Goal: Information Seeking & Learning: Learn about a topic

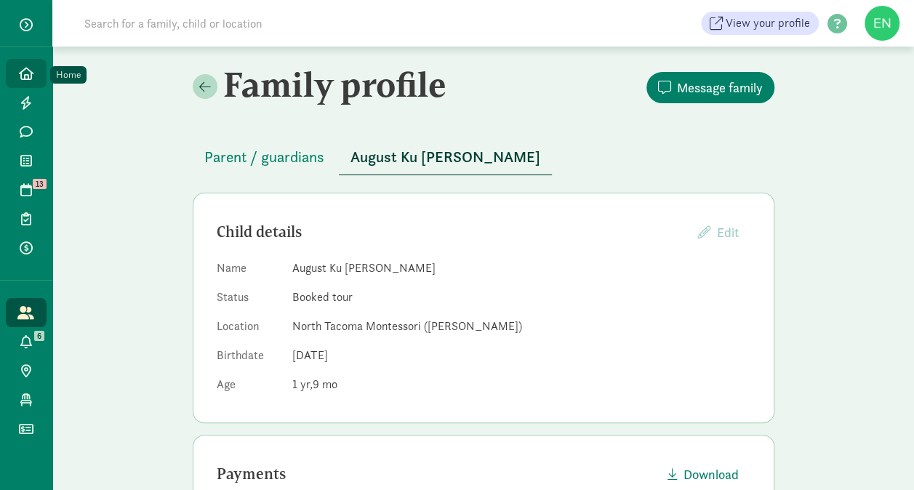
click at [29, 72] on icon at bounding box center [26, 73] width 15 height 13
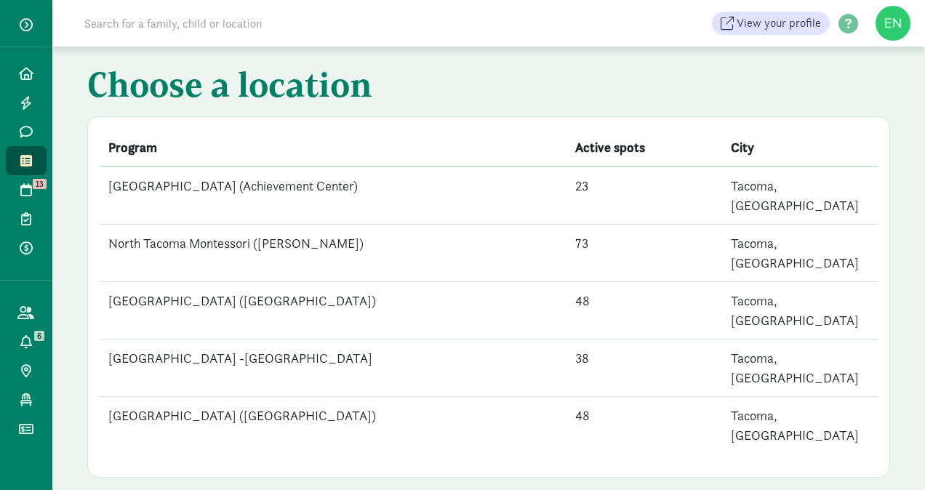
click at [291, 228] on td "North Tacoma Montessori ([PERSON_NAME])" at bounding box center [333, 253] width 467 height 57
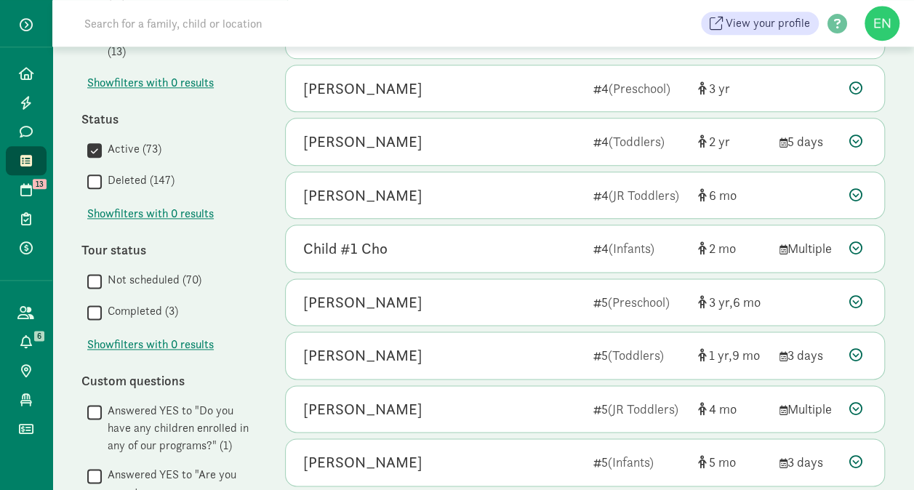
scroll to position [872, 0]
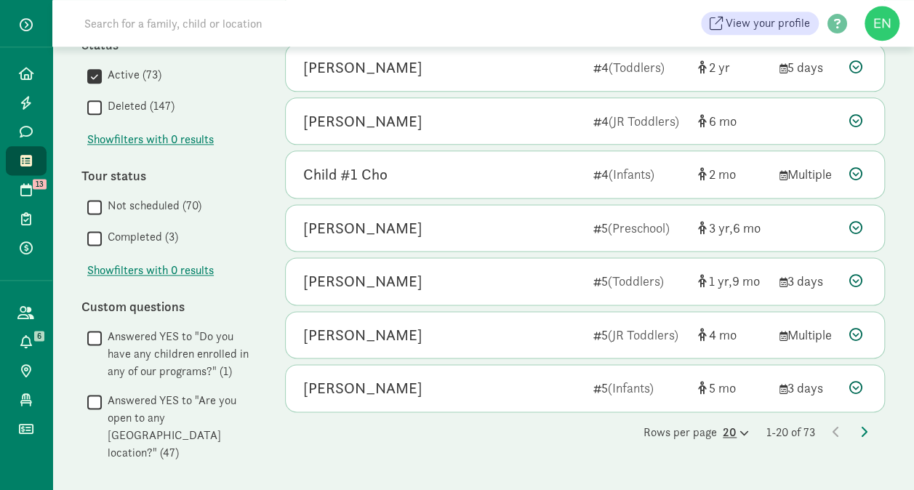
click at [730, 428] on div "20" at bounding box center [736, 432] width 26 height 17
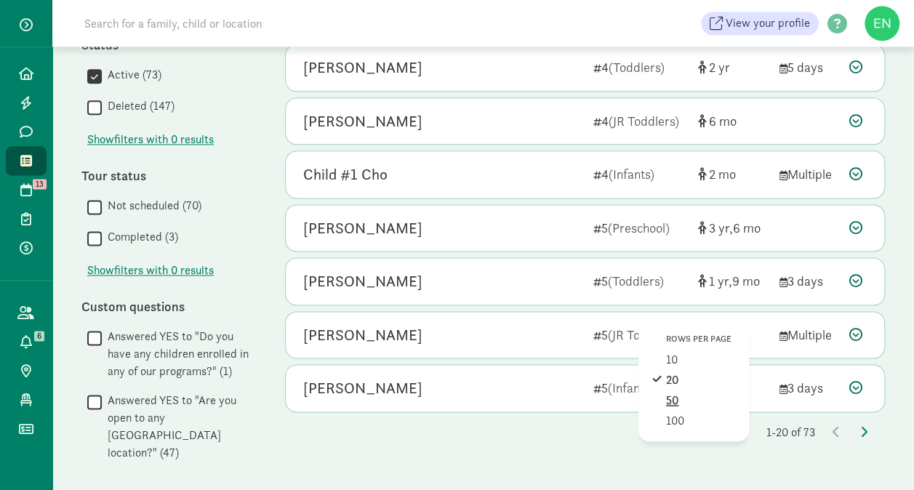
click at [675, 412] on div "50" at bounding box center [700, 420] width 69 height 17
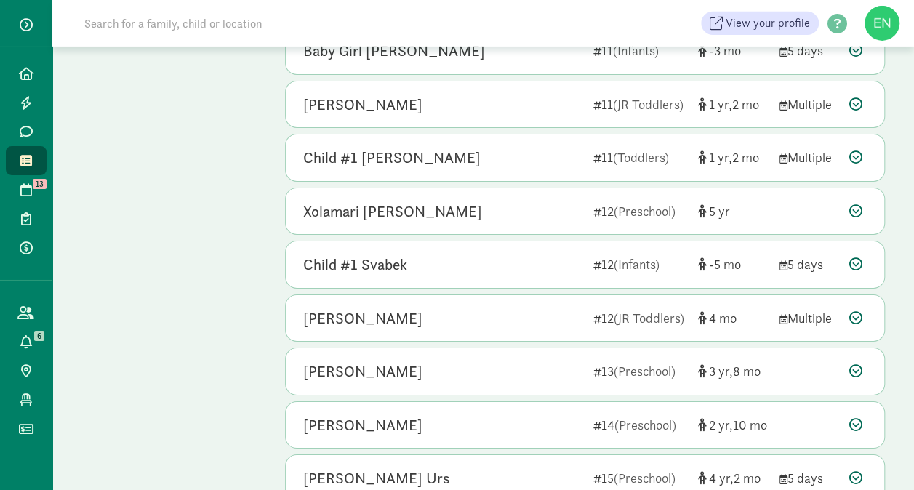
scroll to position [2430, 0]
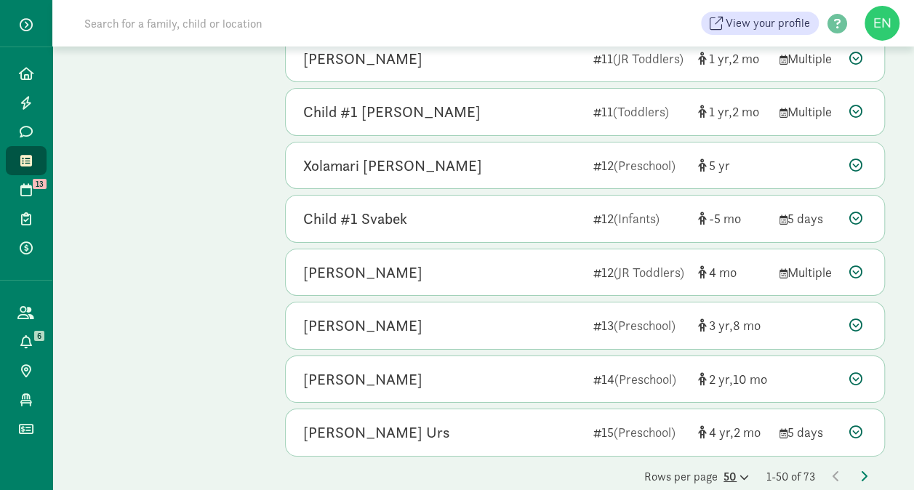
click at [737, 473] on icon at bounding box center [742, 477] width 12 height 9
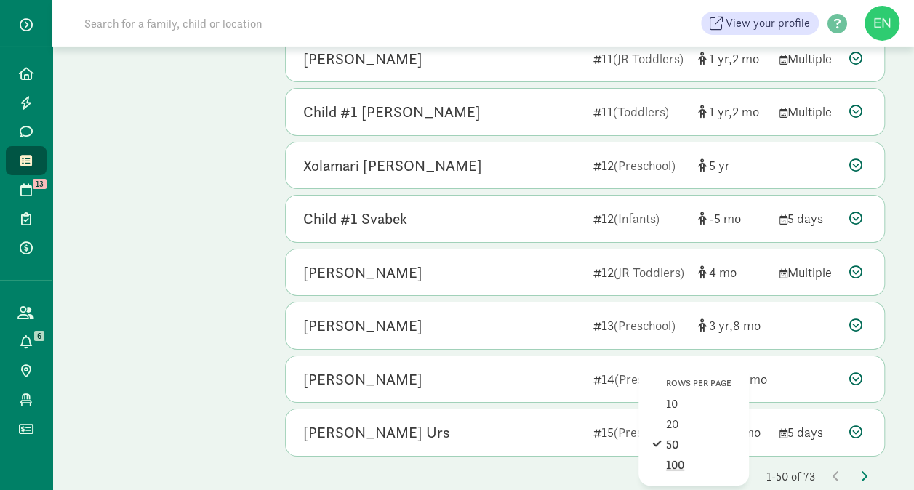
click at [675, 457] on div "100" at bounding box center [700, 465] width 69 height 17
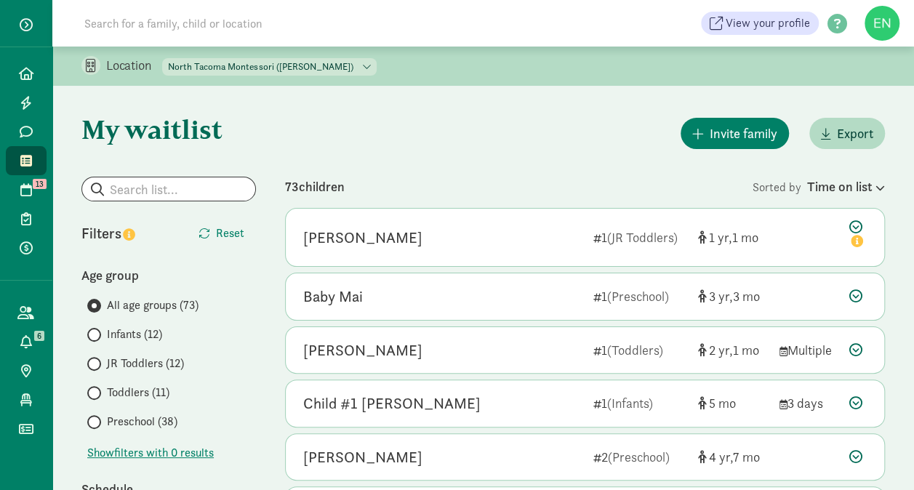
scroll to position [0, 0]
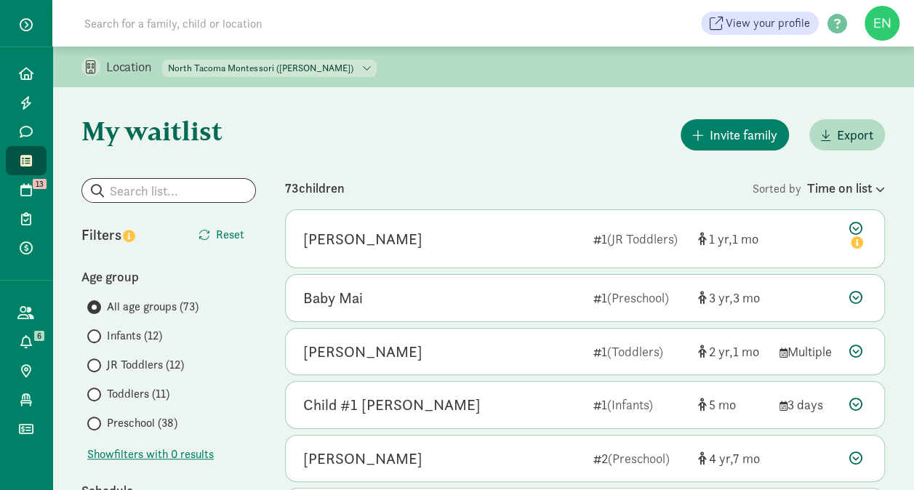
click at [278, 67] on select "North Tacoma Montessori Center (Achievement Center) North Tacoma Montessori (Pr…" at bounding box center [269, 68] width 214 height 17
select select "297045"
click at [163, 60] on select "North Tacoma Montessori Center (Achievement Center) North Tacoma Montessori (Pr…" at bounding box center [269, 68] width 214 height 17
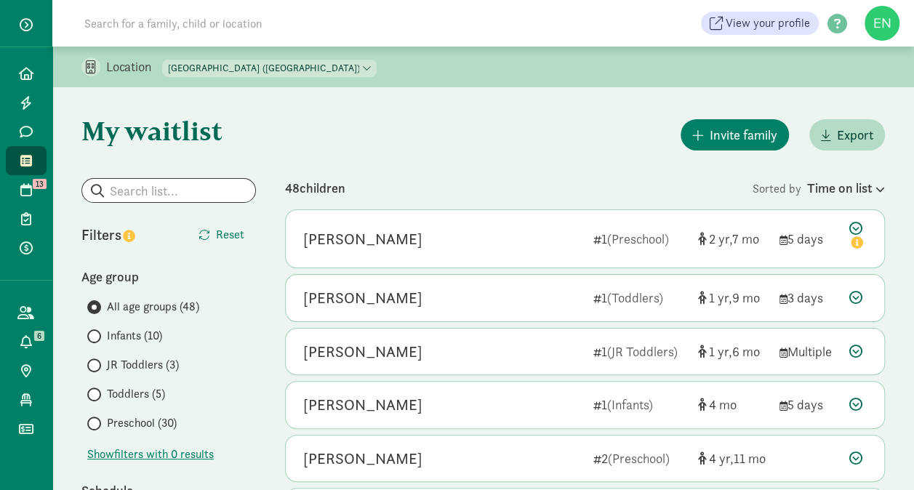
click at [180, 25] on input at bounding box center [280, 23] width 408 height 29
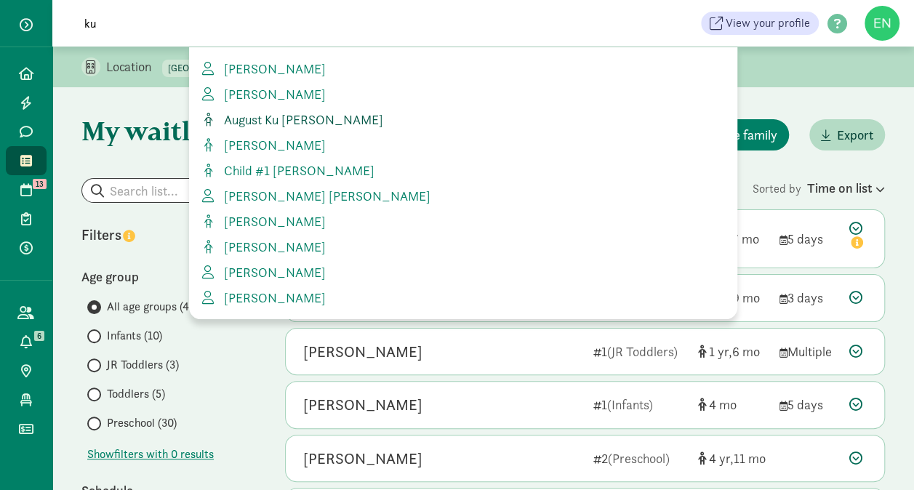
type input "ku"
click at [301, 126] on span "August Ku Peppler" at bounding box center [300, 119] width 165 height 17
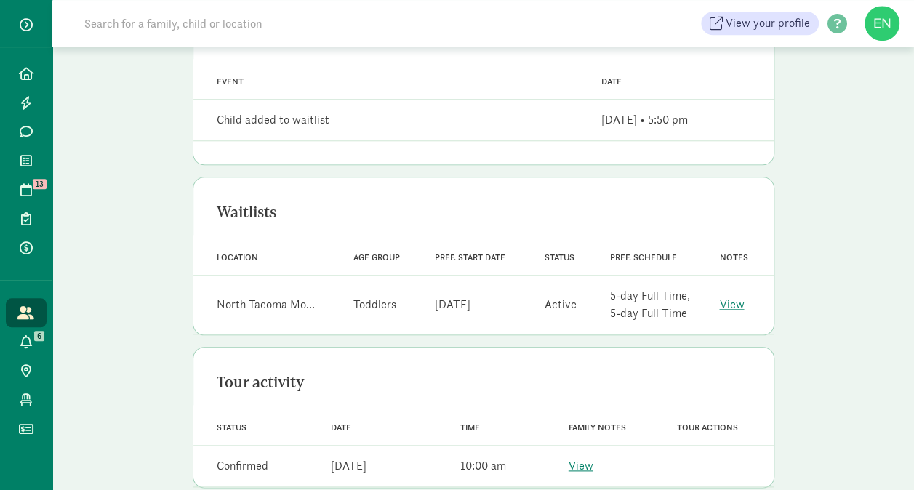
scroll to position [640, 0]
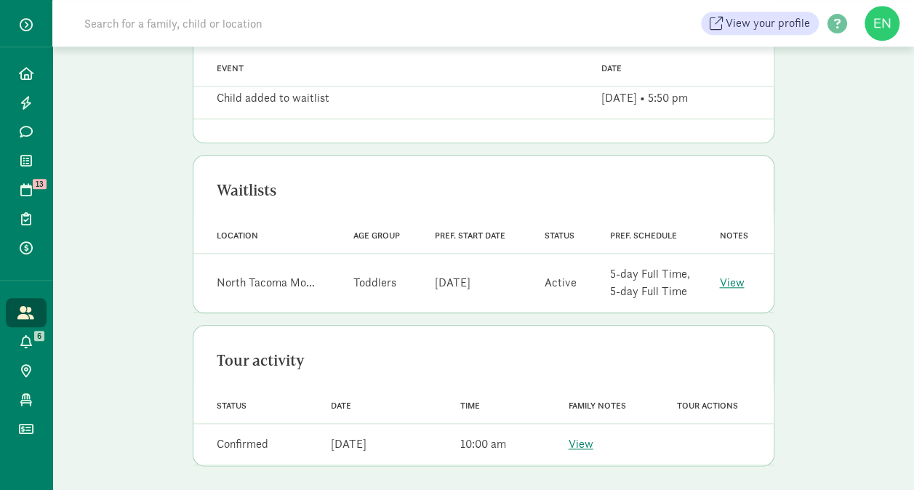
click at [715, 278] on div "Notes View" at bounding box center [734, 282] width 65 height 29
click at [721, 280] on link "View" at bounding box center [731, 282] width 25 height 15
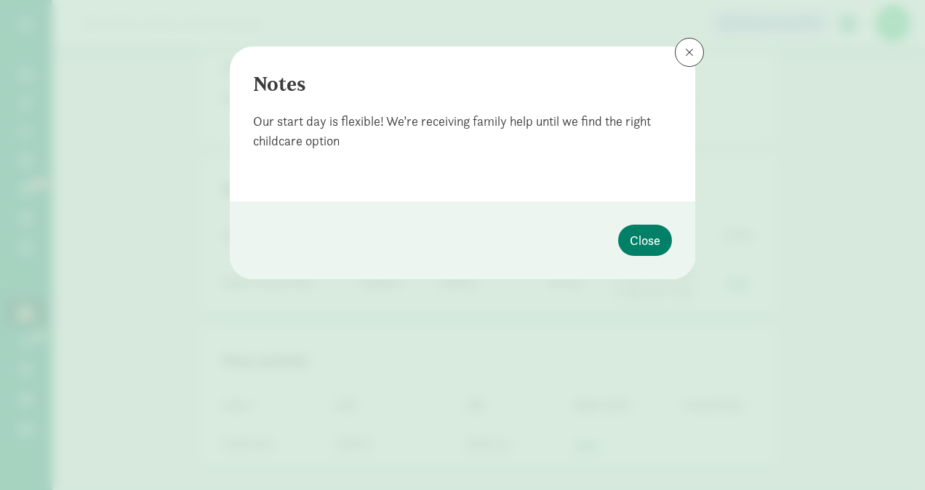
click at [676, 60] on div "Notes Our start day is flexible! We’re receiving family help until we find the …" at bounding box center [462, 124] width 465 height 155
click at [692, 57] on span at bounding box center [689, 53] width 9 height 12
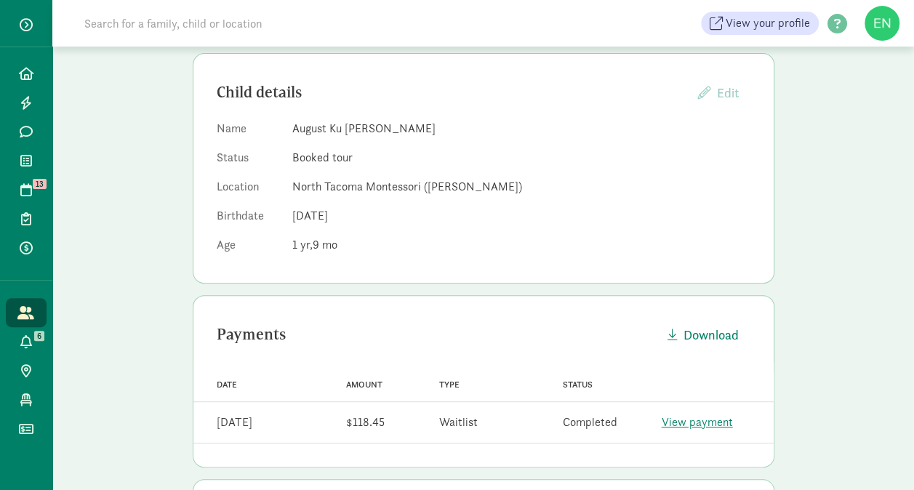
scroll to position [81, 0]
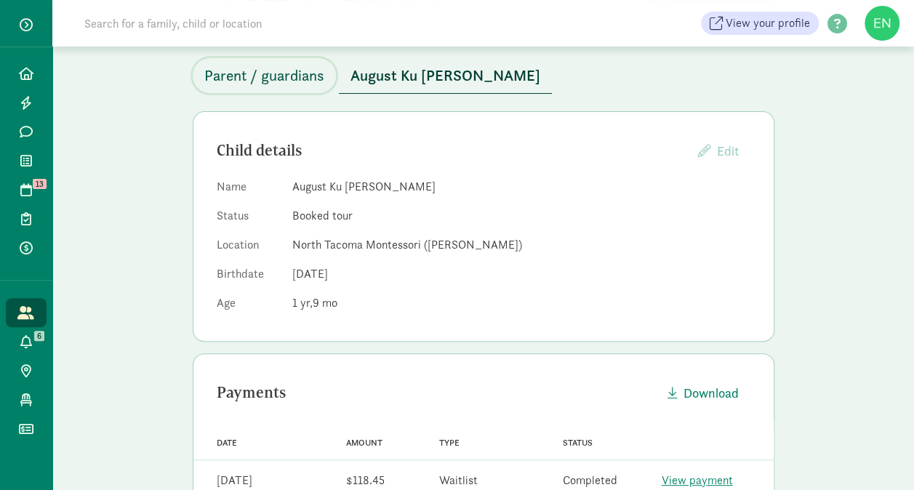
click at [285, 84] on span "Parent / guardians" at bounding box center [264, 75] width 120 height 23
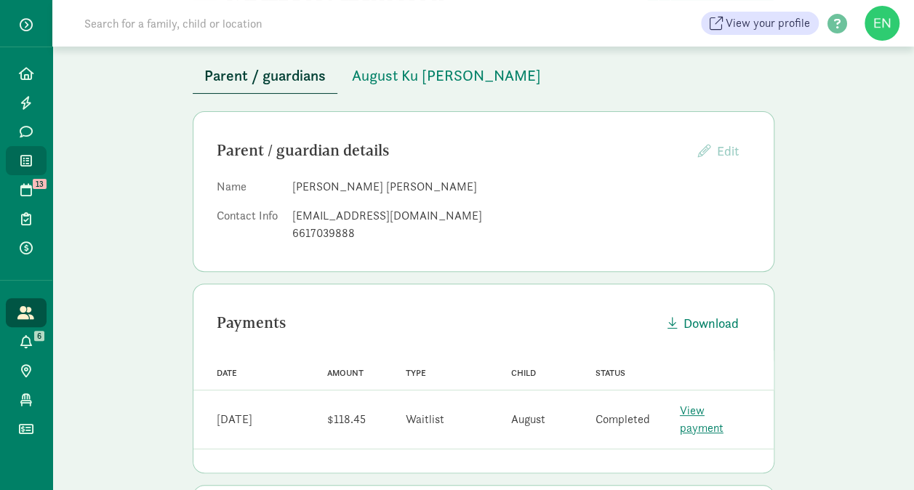
click at [30, 163] on icon at bounding box center [26, 160] width 12 height 13
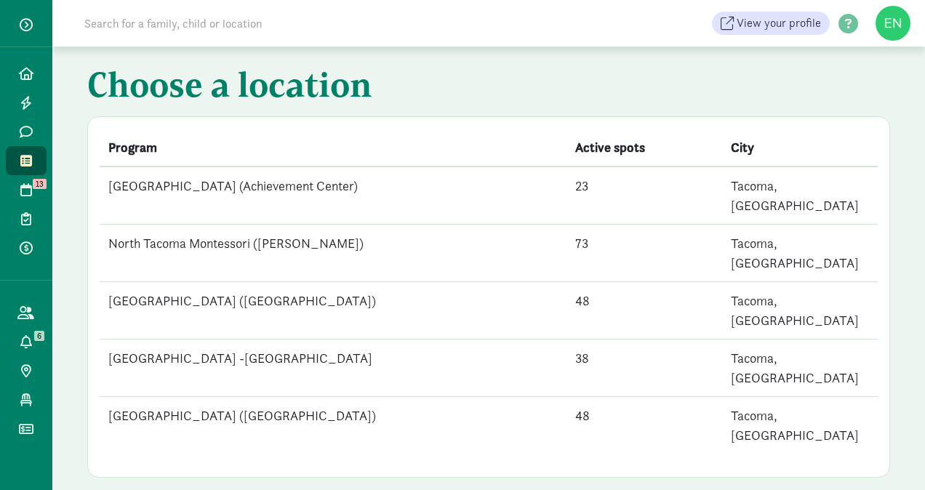
click at [292, 225] on td "North Tacoma Montessori ([PERSON_NAME])" at bounding box center [333, 253] width 467 height 57
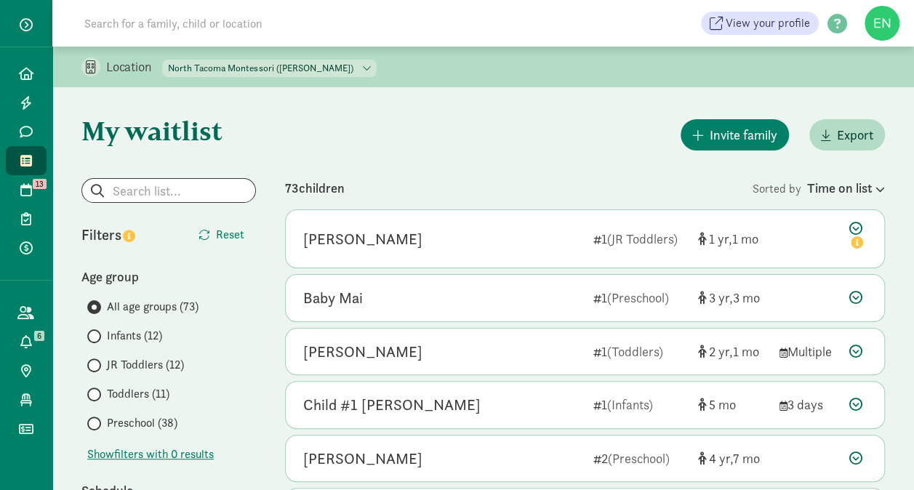
click at [169, 419] on span "Preschool (38)" at bounding box center [142, 422] width 71 height 17
click at [97, 419] on input "Preschool (38)" at bounding box center [91, 423] width 9 height 9
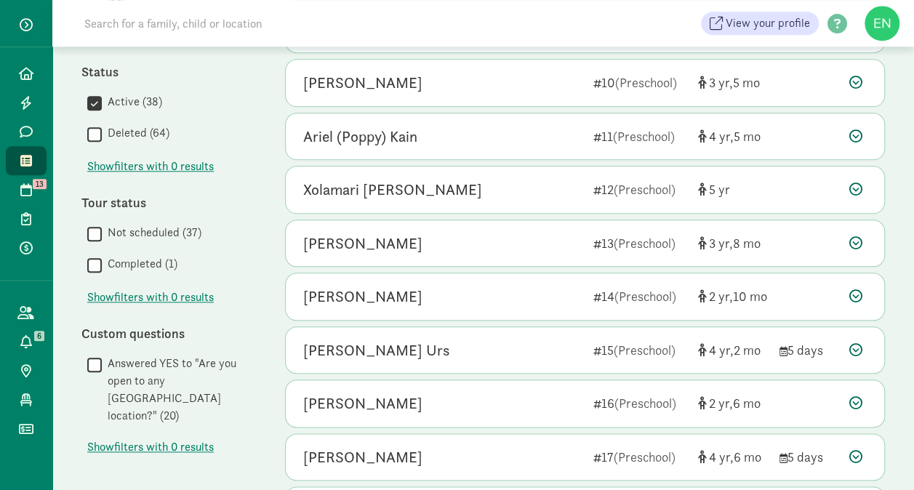
scroll to position [842, 0]
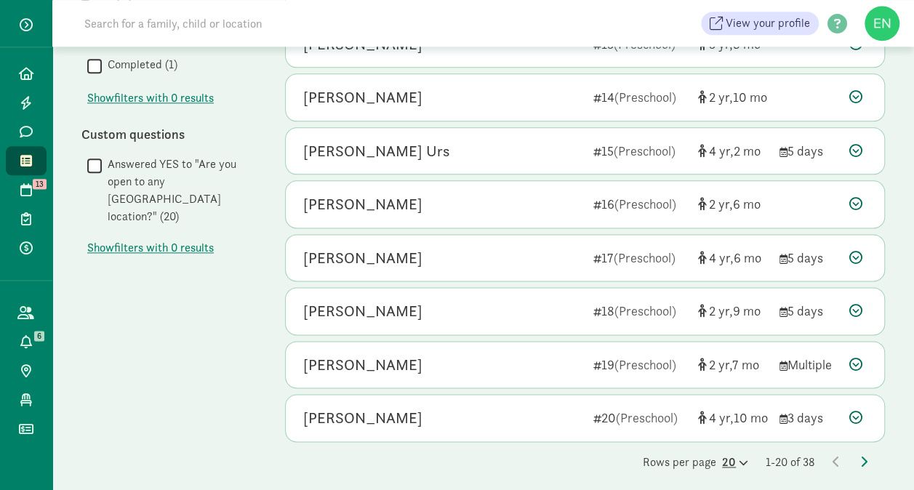
click at [730, 454] on div "20" at bounding box center [735, 462] width 26 height 17
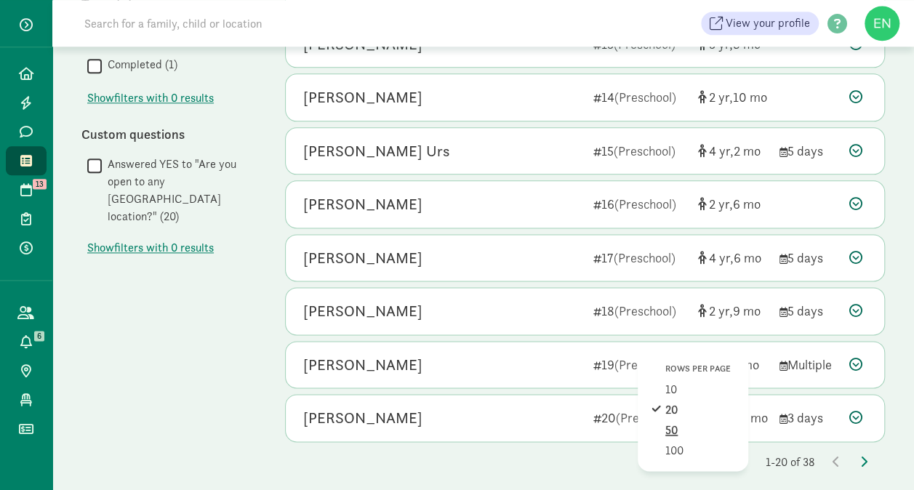
click at [665, 442] on div "50" at bounding box center [699, 450] width 69 height 17
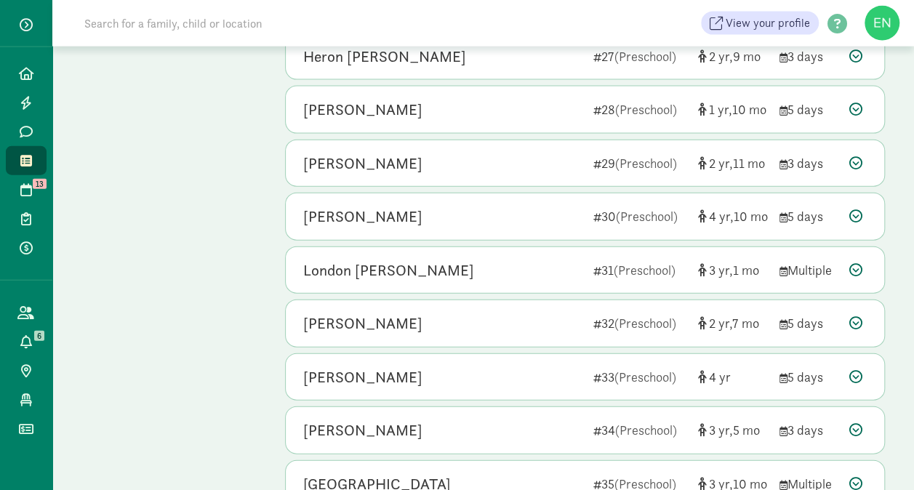
scroll to position [1795, 0]
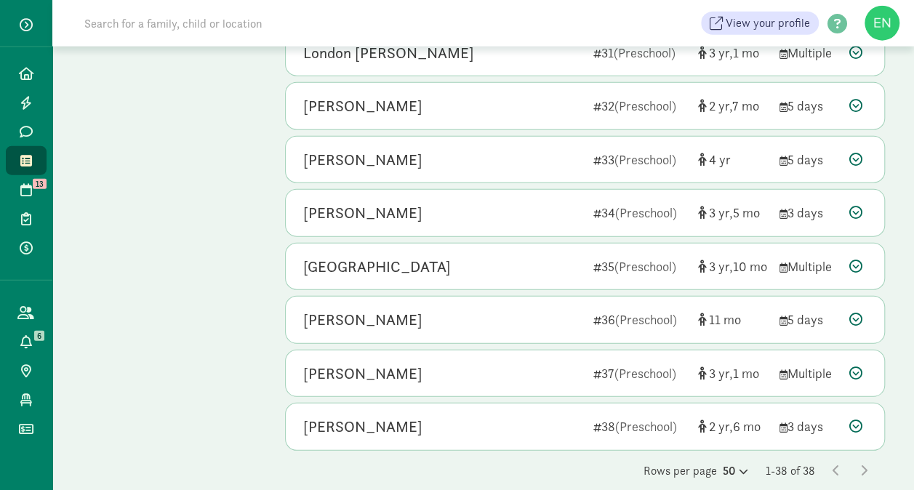
click at [32, 164] on span at bounding box center [25, 160] width 17 height 13
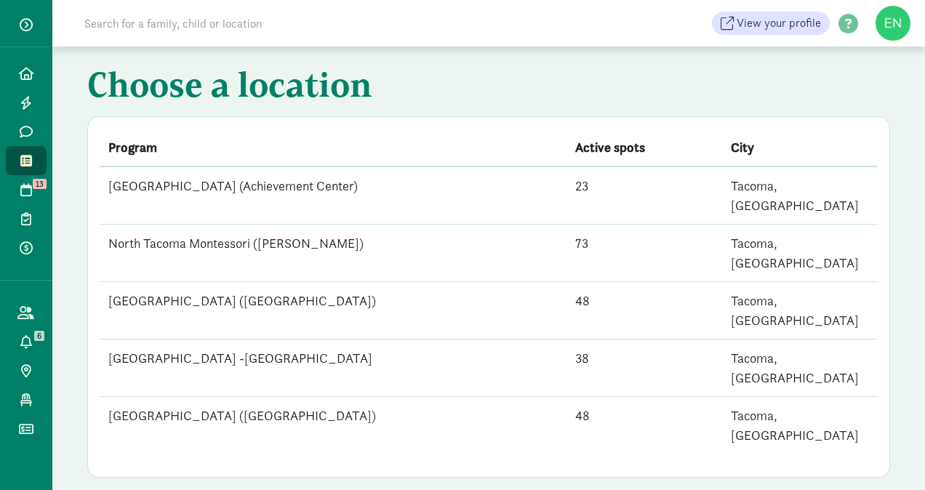
click at [259, 282] on td "[GEOGRAPHIC_DATA] ([GEOGRAPHIC_DATA])" at bounding box center [333, 310] width 467 height 57
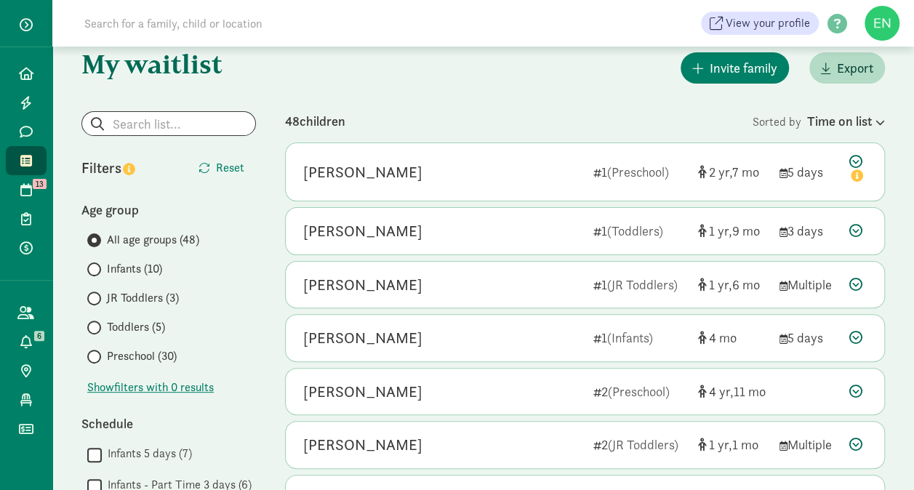
scroll to position [98, 0]
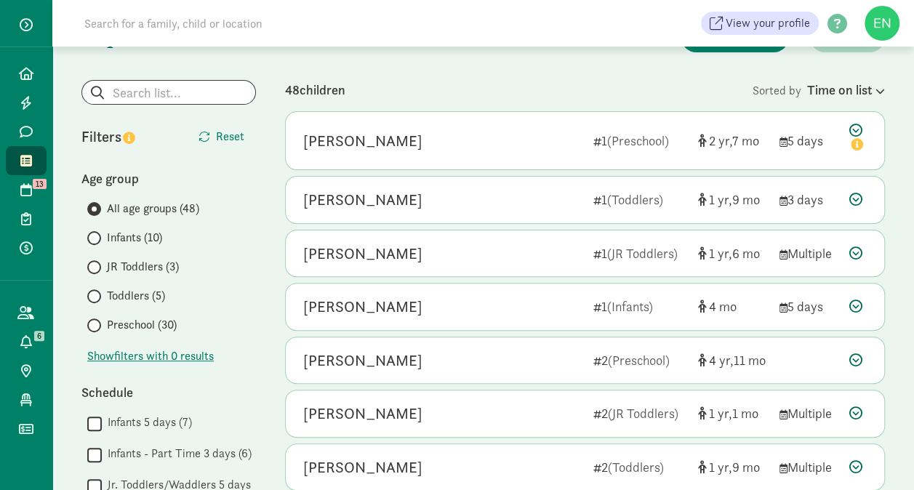
click at [170, 270] on span "JR Toddlers (3)" at bounding box center [143, 266] width 72 height 17
click at [97, 270] on input "JR Toddlers (3)" at bounding box center [91, 266] width 9 height 9
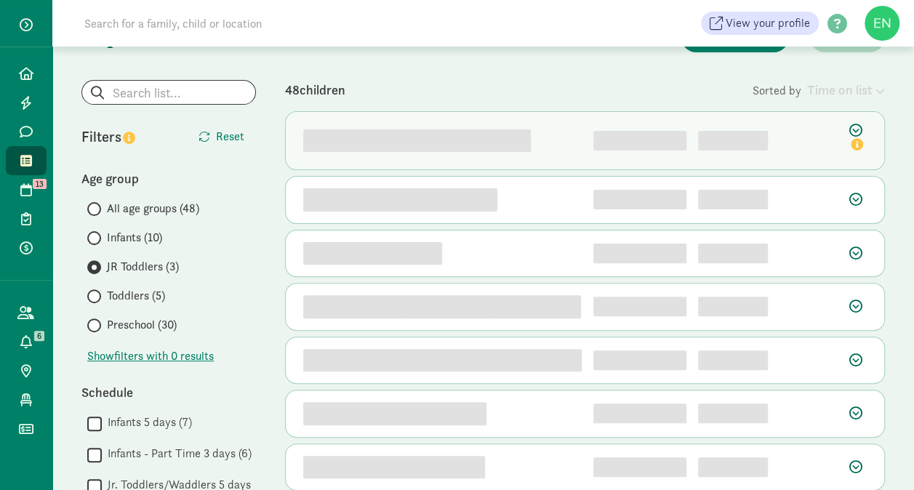
scroll to position [0, 0]
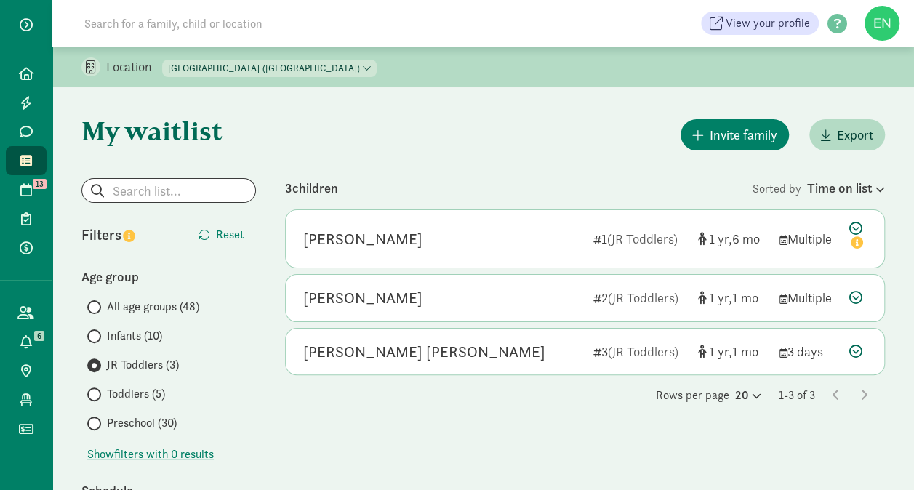
click at [137, 398] on span "Toddlers (5)" at bounding box center [136, 393] width 58 height 17
click at [97, 398] on input "Toddlers (5)" at bounding box center [91, 394] width 9 height 9
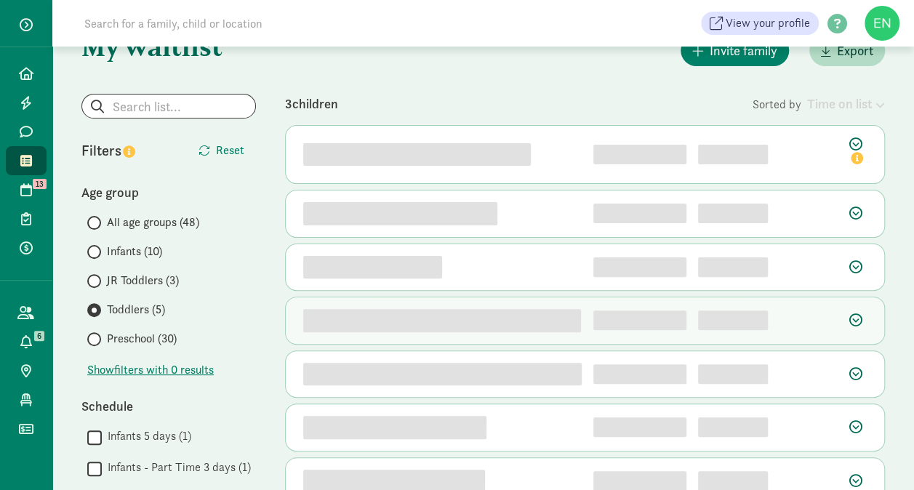
scroll to position [95, 0]
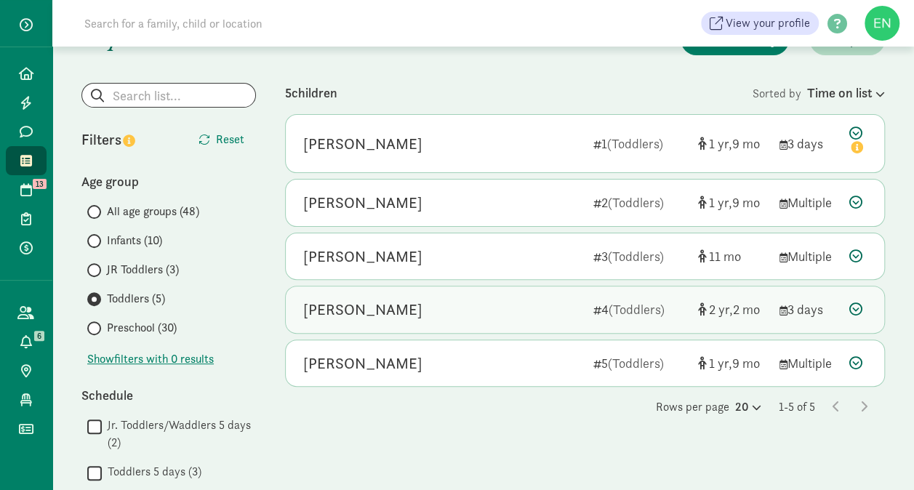
click at [513, 304] on div "Finley Ignacio" at bounding box center [442, 309] width 278 height 23
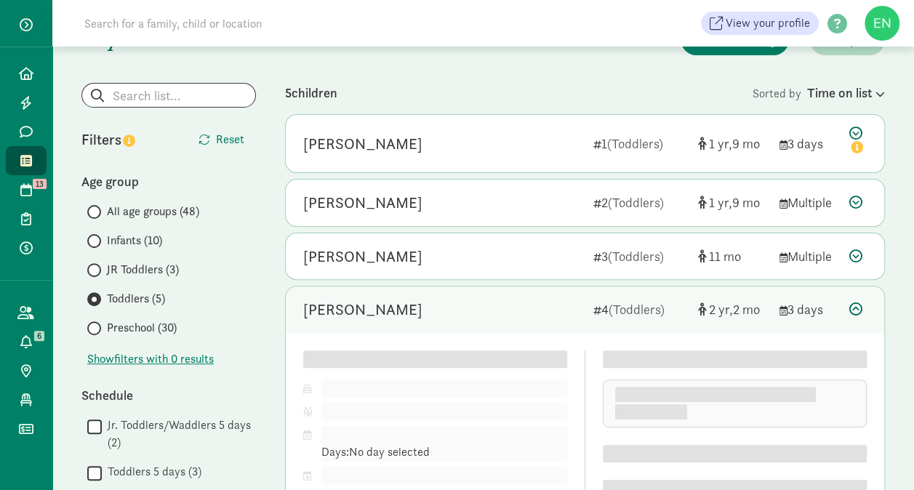
scroll to position [150, 0]
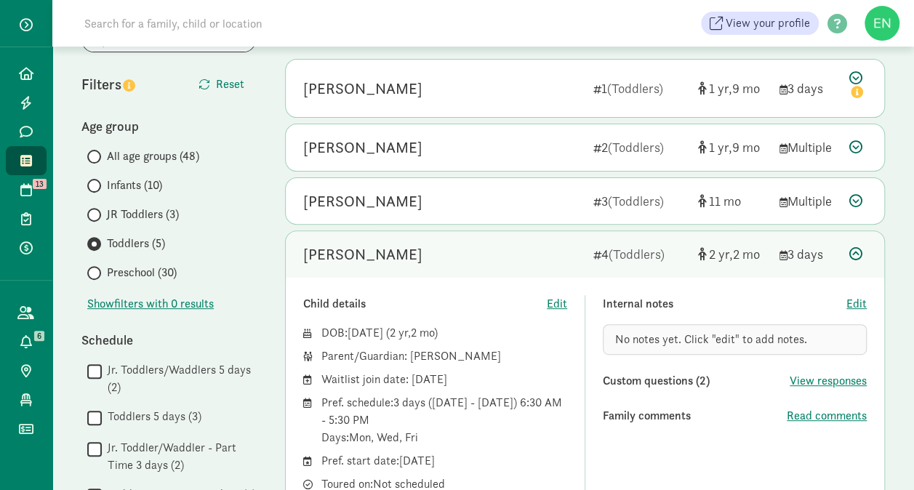
click at [543, 265] on div "Finley Ignacio 4 (Toddlers) 2 2 3 days" at bounding box center [585, 254] width 598 height 47
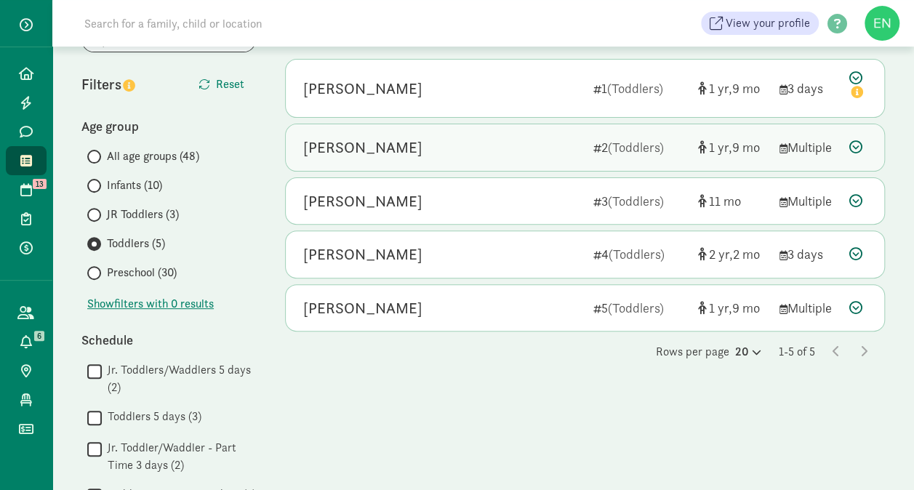
click at [545, 136] on div "Maxine D" at bounding box center [442, 147] width 278 height 23
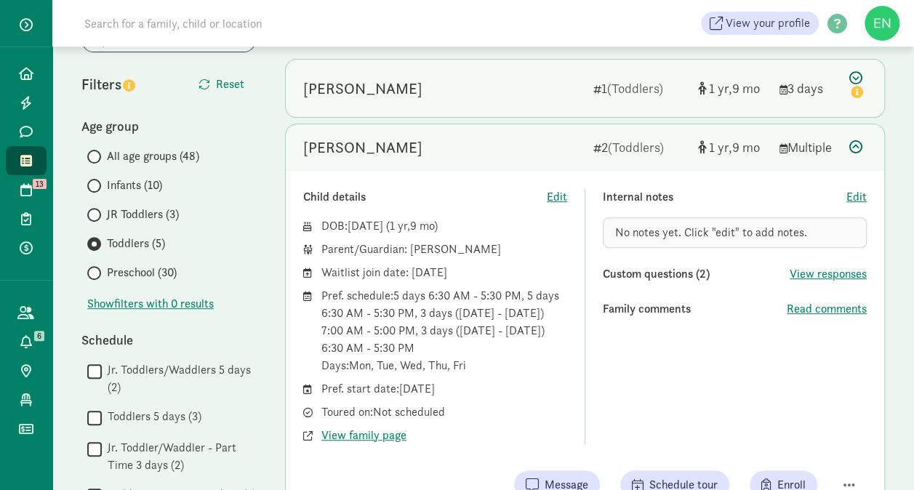
click at [579, 105] on div "Quade Vaughan 1 (Toddlers) 1 9 3 days" at bounding box center [585, 88] width 598 height 57
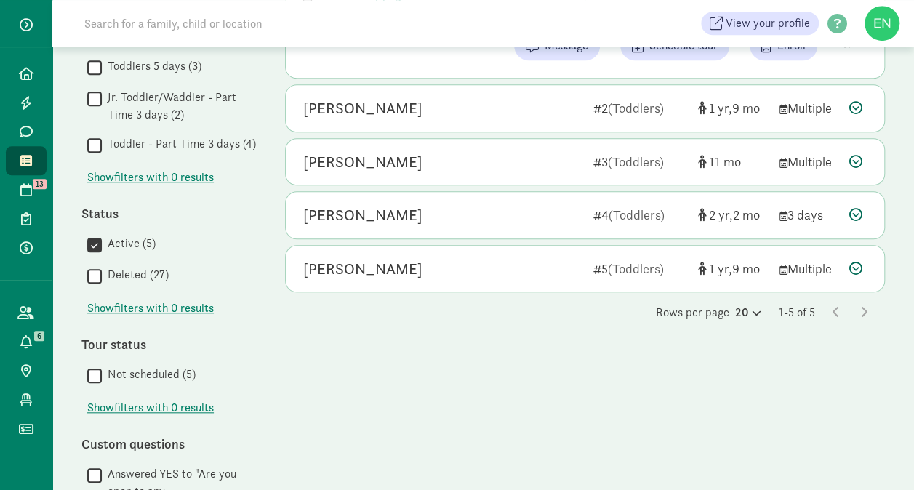
scroll to position [502, 0]
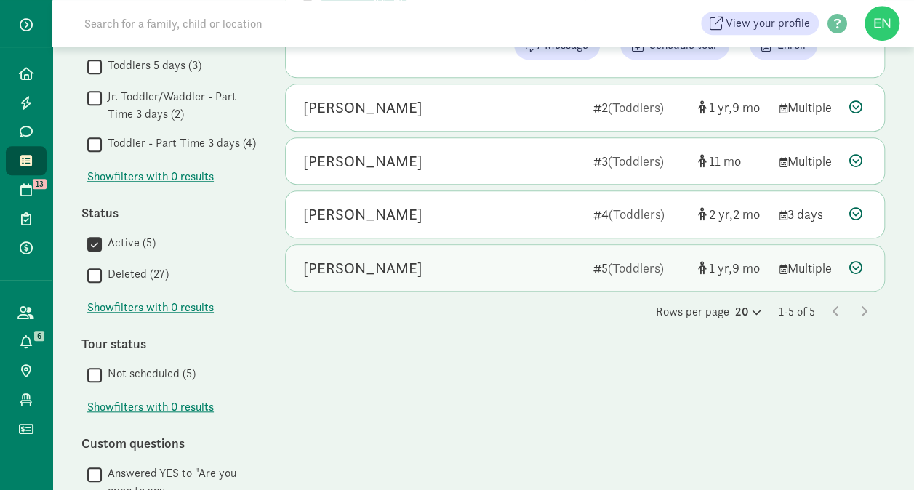
click at [664, 265] on span "(Toddlers)" at bounding box center [636, 268] width 56 height 17
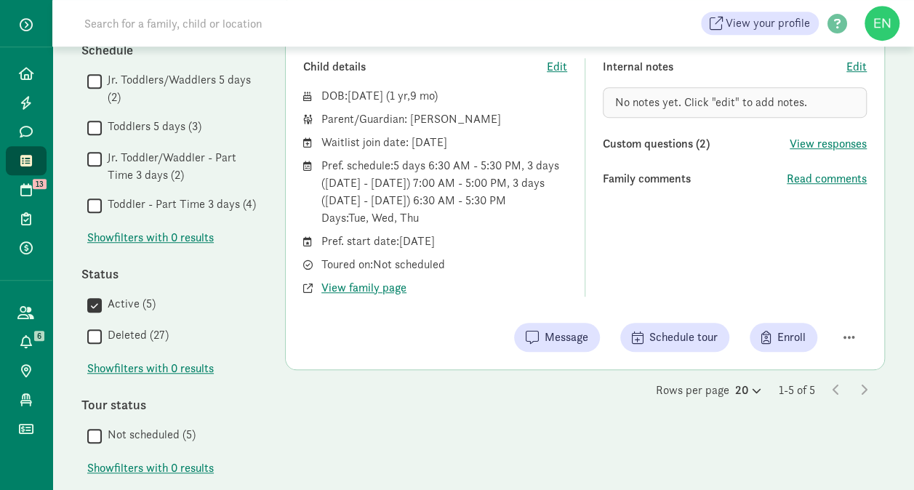
scroll to position [434, 0]
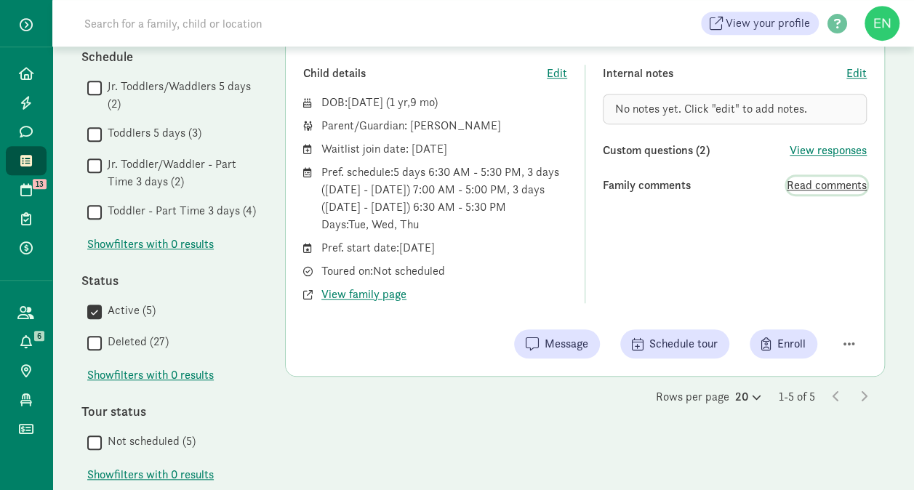
click at [795, 177] on span "Read comments" at bounding box center [827, 185] width 80 height 17
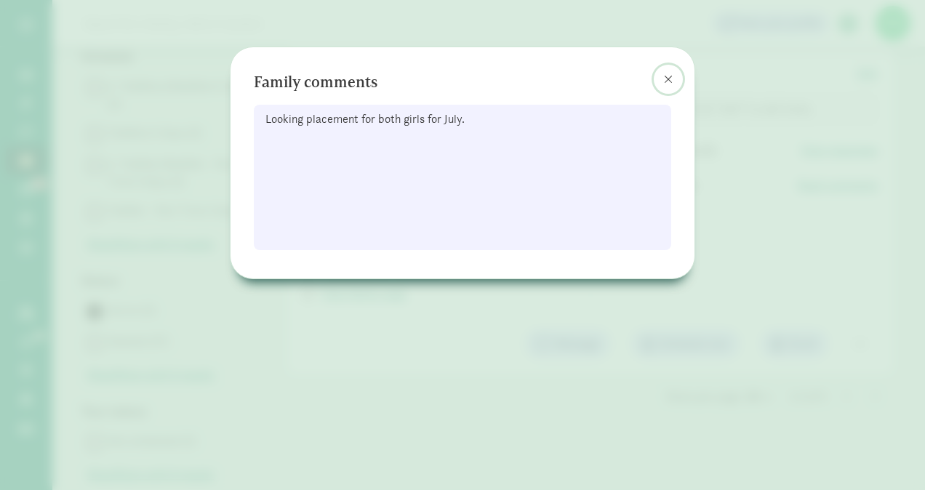
click at [665, 69] on button at bounding box center [668, 79] width 29 height 29
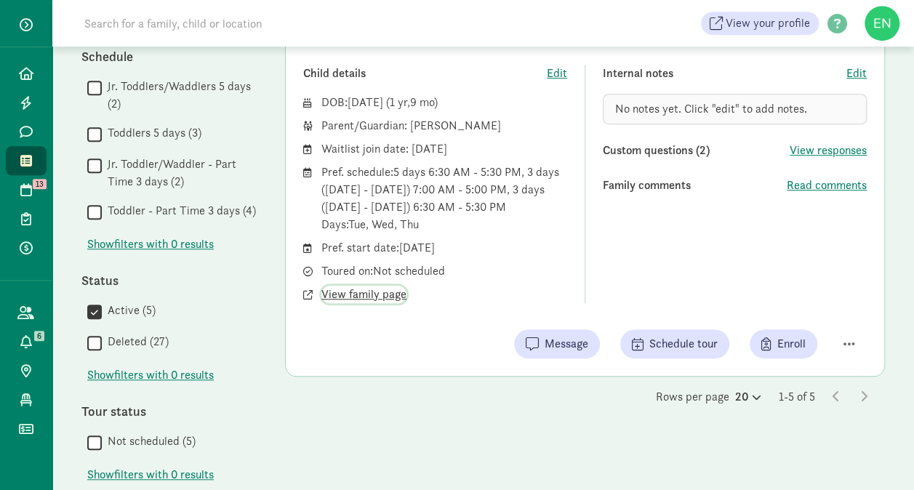
click at [381, 298] on span "View family page" at bounding box center [363, 294] width 85 height 17
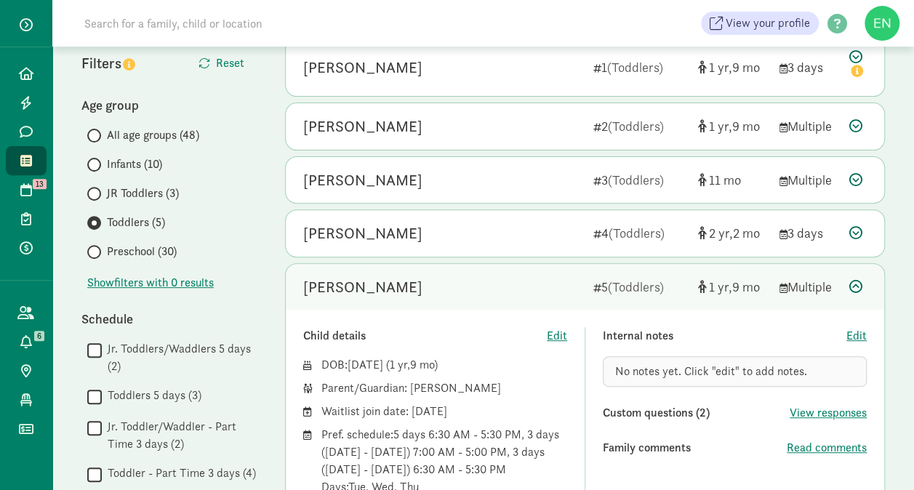
scroll to position [0, 0]
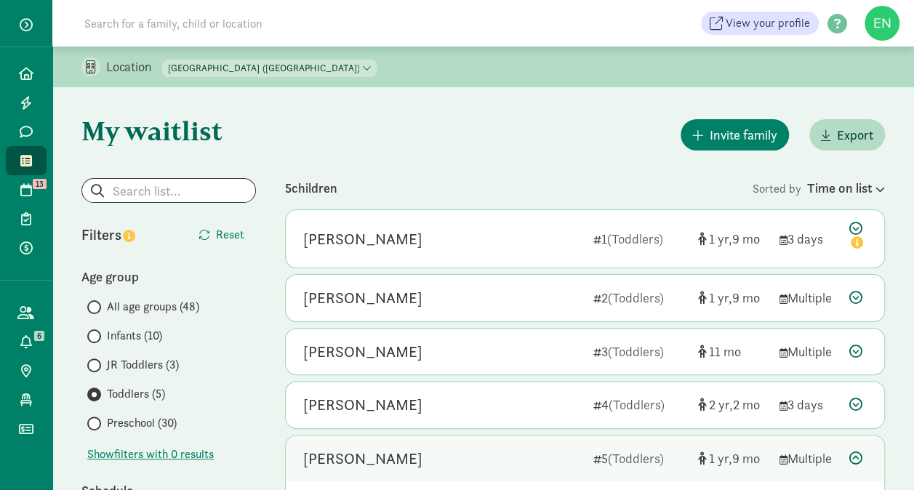
click at [297, 67] on select "North Tacoma Montessori Center (Achievement Center) North Tacoma Montessori (Pr…" at bounding box center [269, 68] width 214 height 17
select select "83431"
click at [163, 60] on select "North Tacoma Montessori Center (Achievement Center) North Tacoma Montessori (Pr…" at bounding box center [269, 68] width 214 height 17
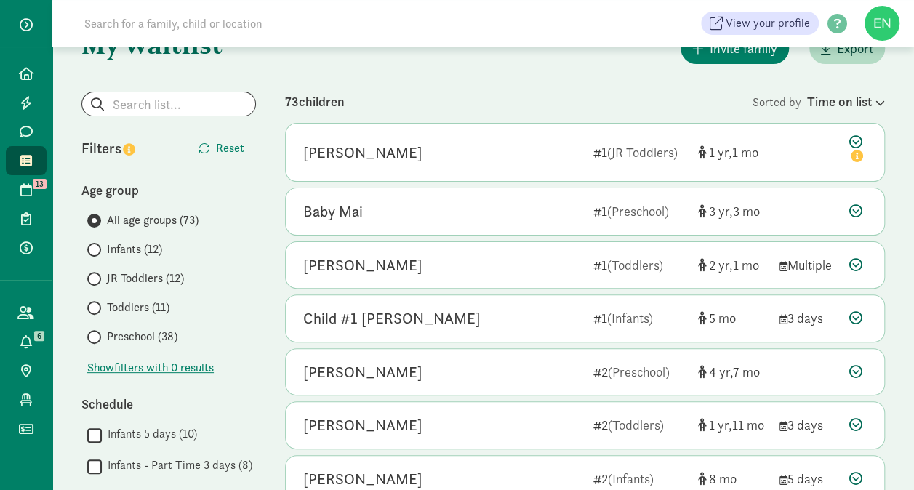
scroll to position [142, 0]
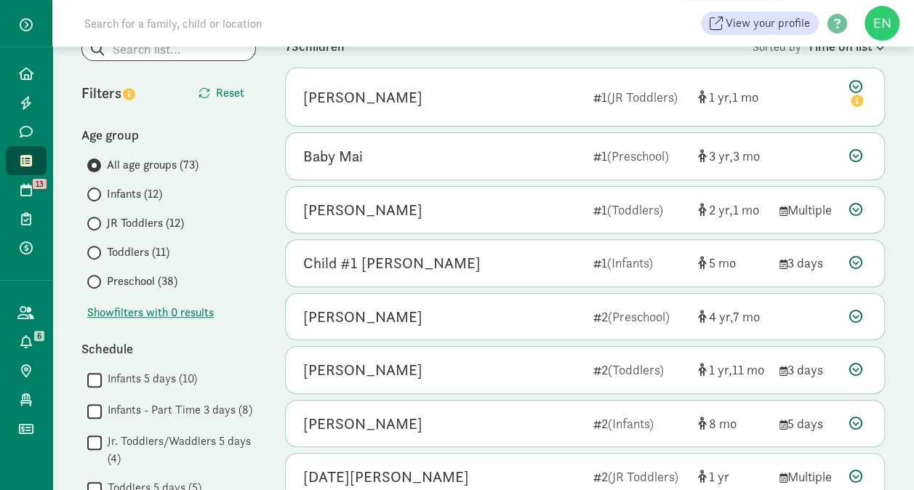
click at [161, 220] on span "JR Toddlers (12)" at bounding box center [145, 222] width 77 height 17
click at [97, 220] on input "JR Toddlers (12)" at bounding box center [91, 223] width 9 height 9
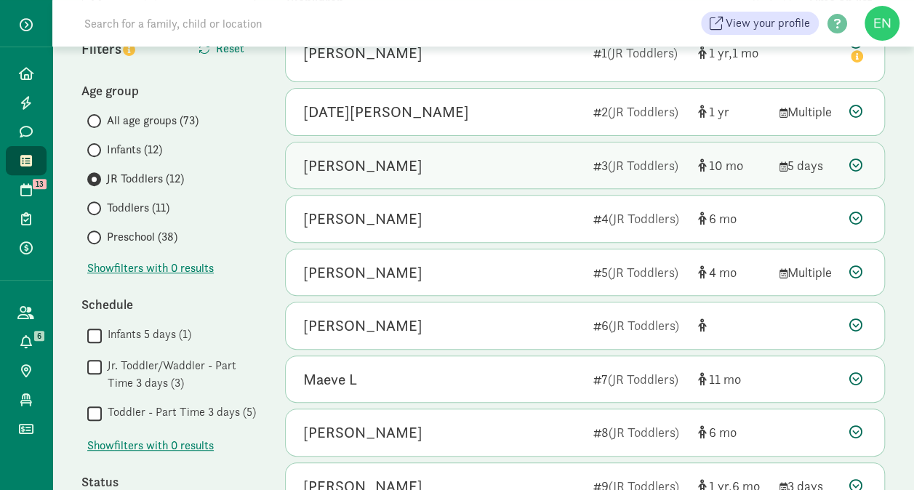
scroll to position [201, 0]
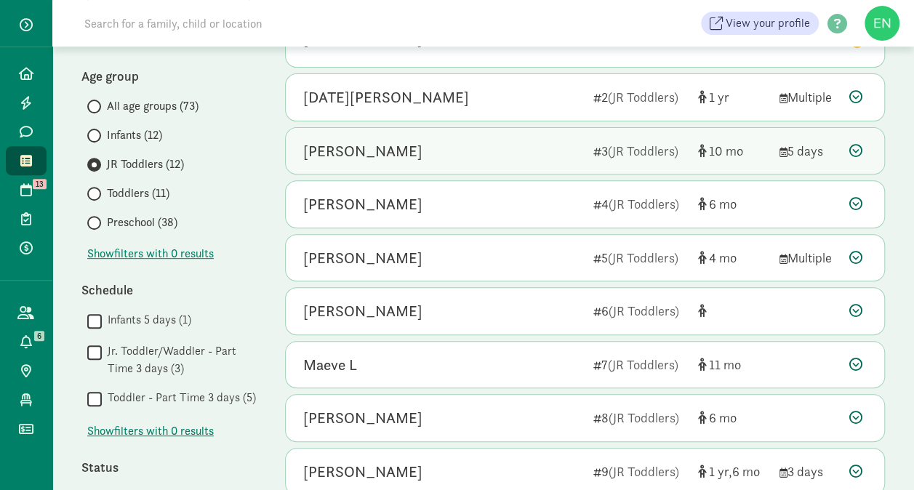
click at [434, 161] on div "Elliott Hunter 3 (JR Toddlers) 10 5 days" at bounding box center [585, 151] width 598 height 47
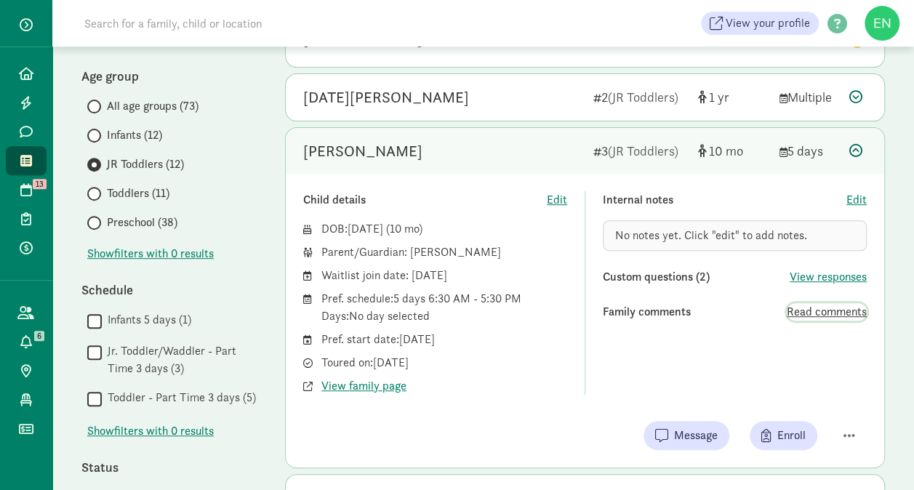
click at [814, 318] on span "Read comments" at bounding box center [827, 311] width 80 height 17
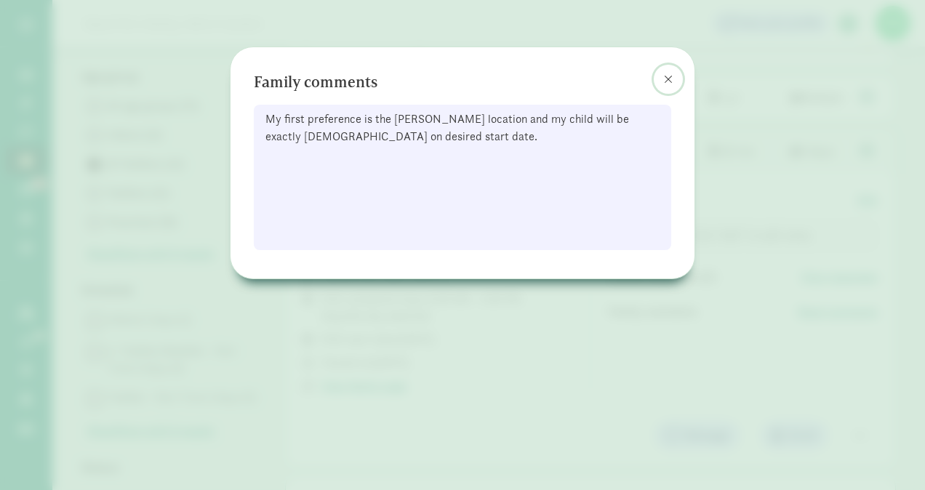
click at [665, 80] on span at bounding box center [668, 79] width 9 height 12
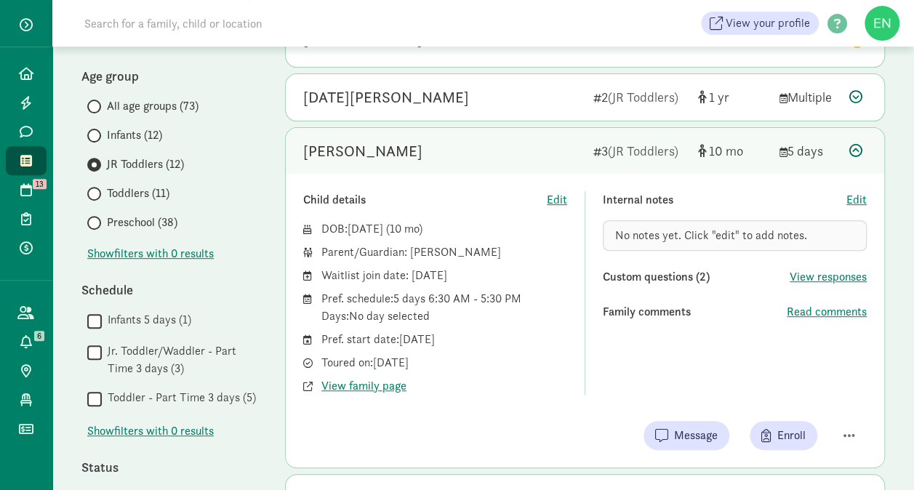
click at [520, 158] on div "Elliott Hunter" at bounding box center [442, 151] width 278 height 23
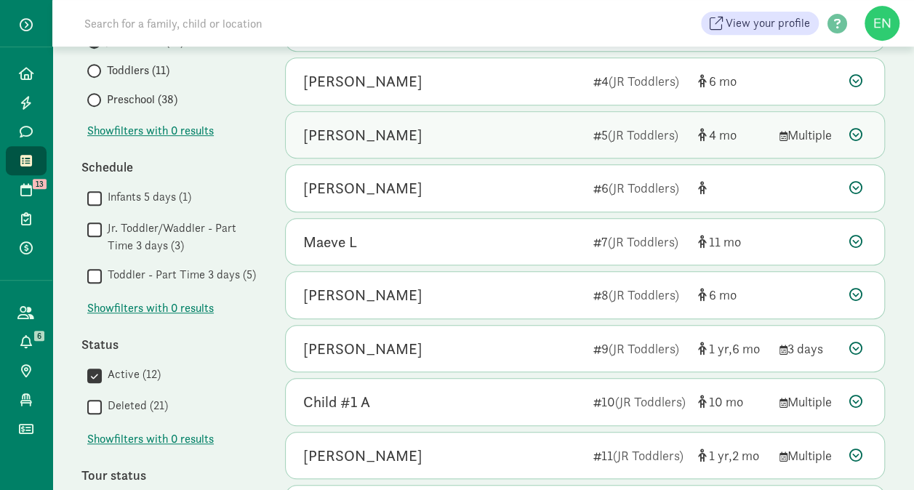
scroll to position [364, 0]
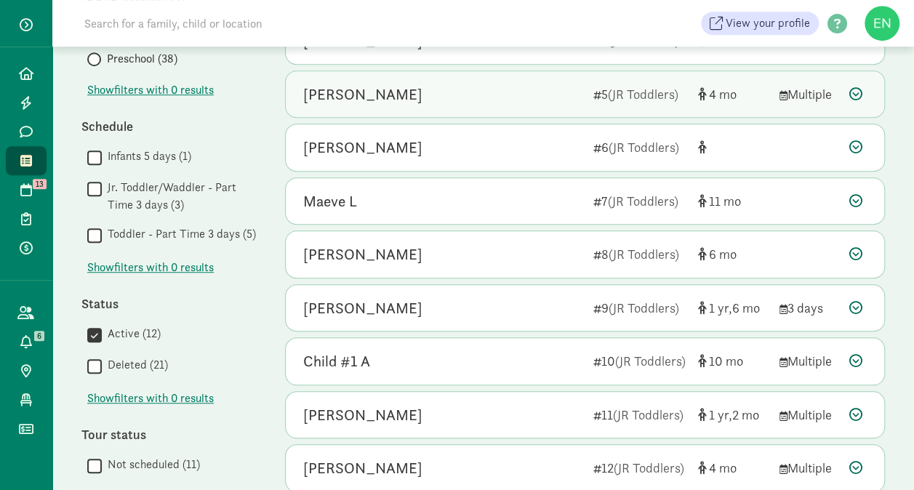
click at [533, 190] on div "Maeve L" at bounding box center [442, 201] width 278 height 23
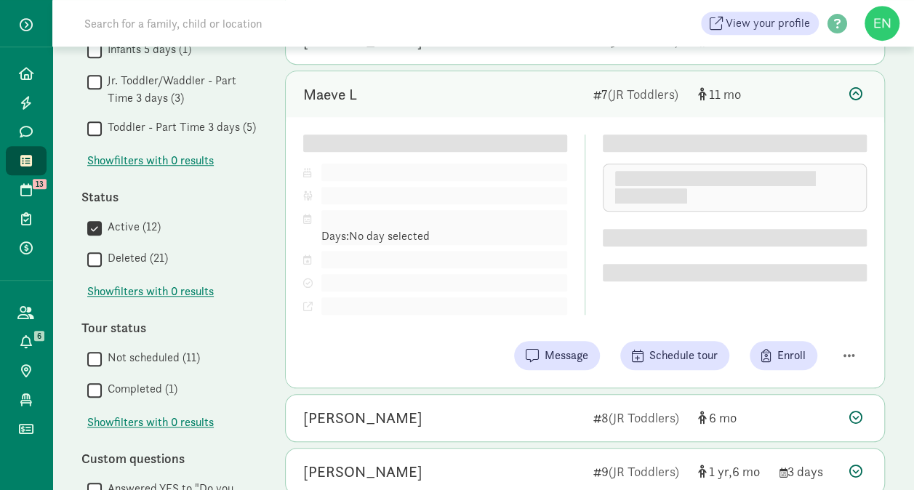
scroll to position [473, 0]
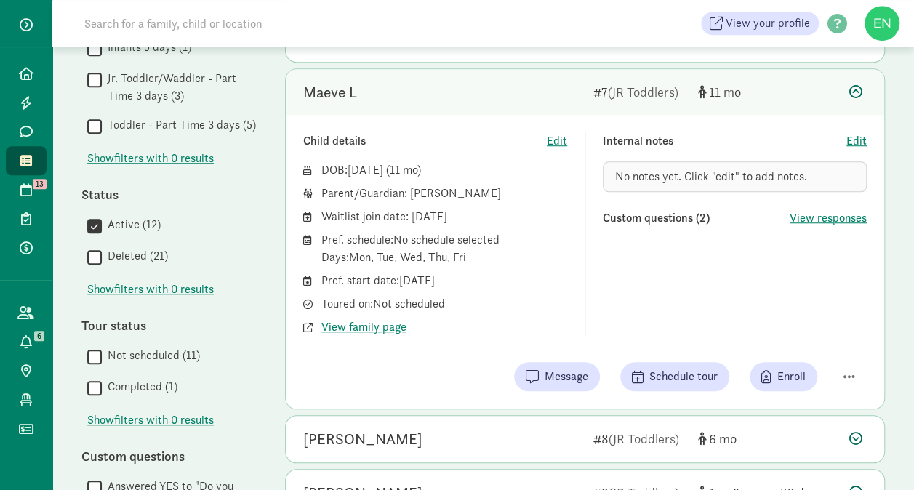
click at [547, 96] on div "Maeve L" at bounding box center [442, 92] width 278 height 23
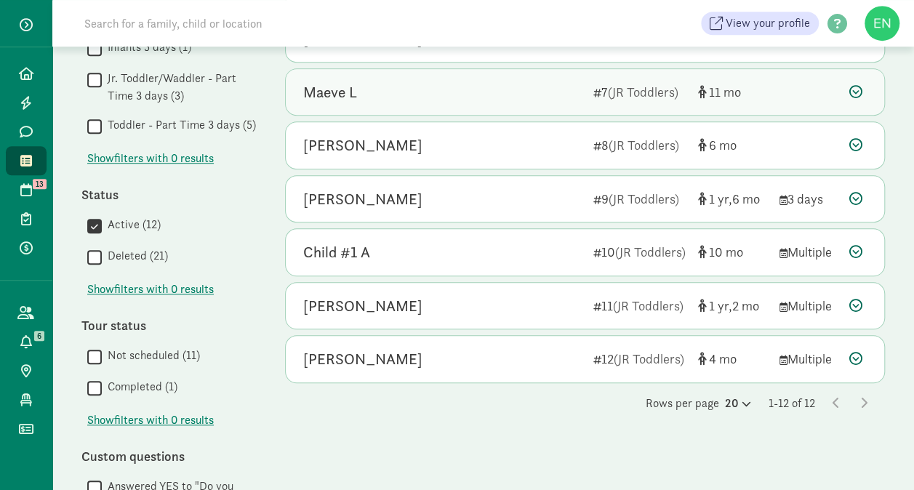
click at [547, 96] on div "Maeve L" at bounding box center [442, 92] width 278 height 23
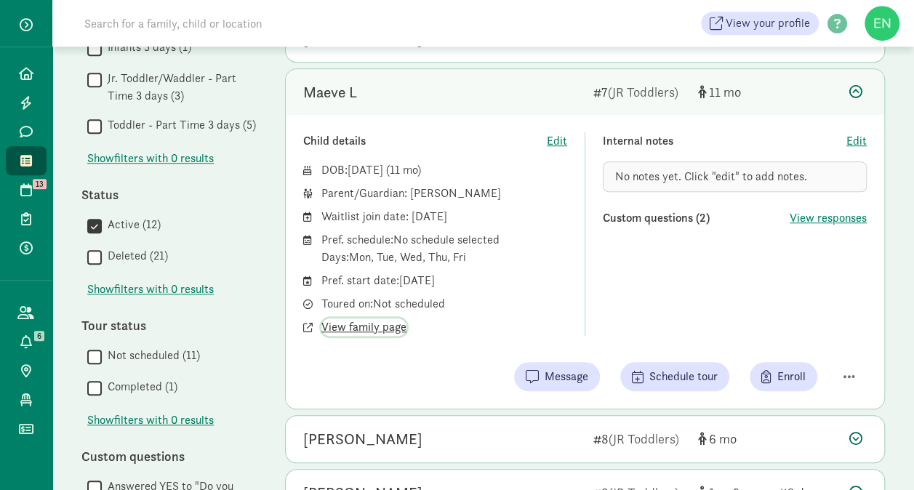
click at [400, 322] on span "View family page" at bounding box center [363, 326] width 85 height 17
click at [507, 87] on div "Maeve L" at bounding box center [442, 92] width 278 height 23
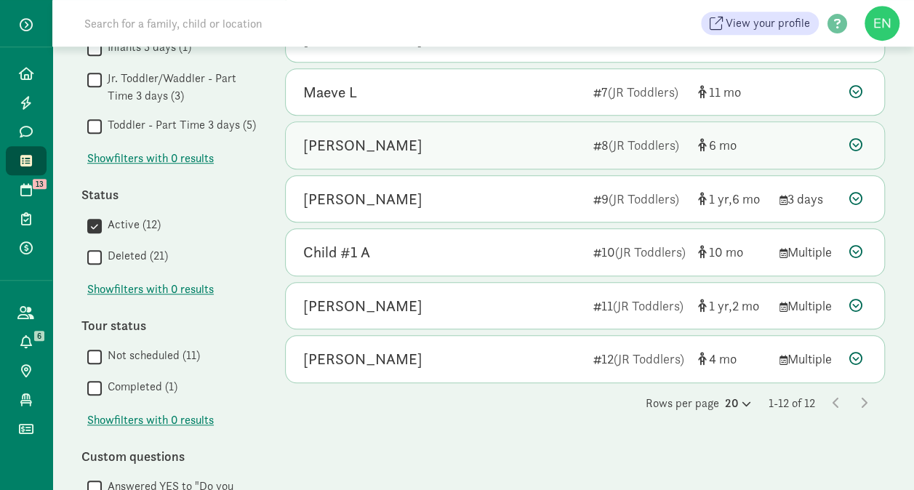
click at [545, 153] on div "Clara Moran 8 (JR Toddlers) 6" at bounding box center [585, 145] width 598 height 47
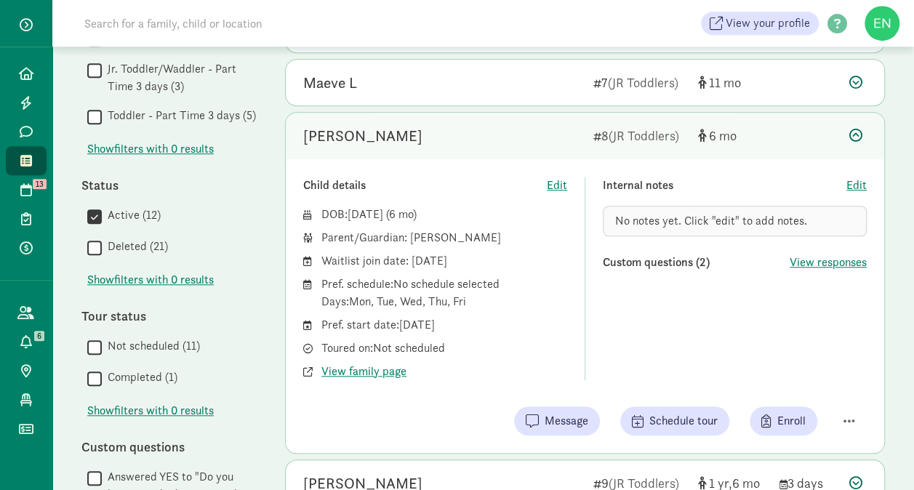
scroll to position [485, 0]
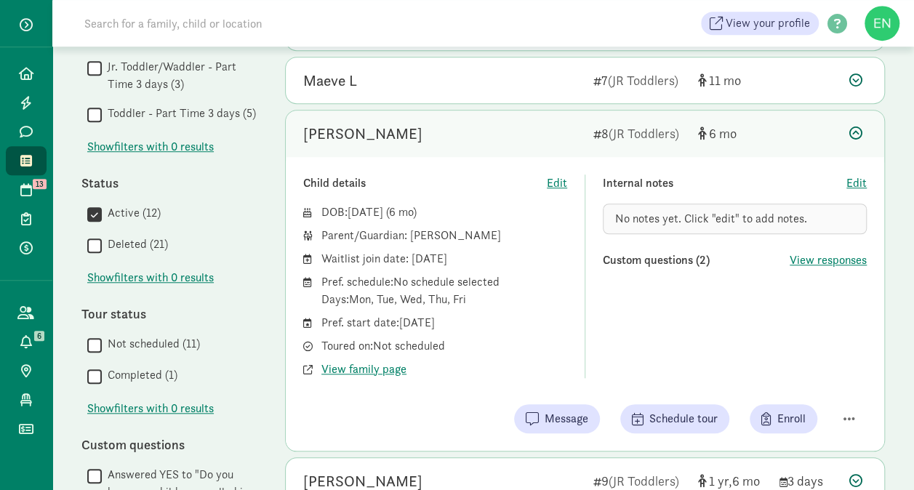
click at [538, 129] on div "Clara Moran" at bounding box center [442, 133] width 278 height 23
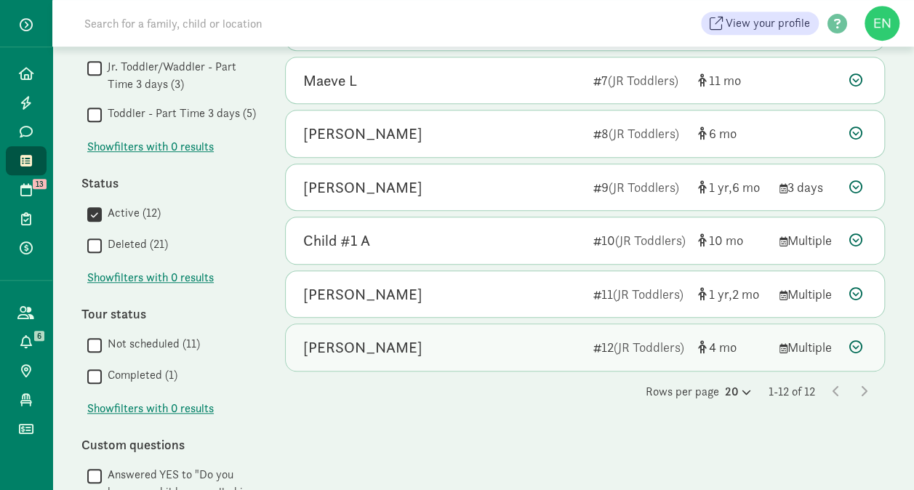
click at [531, 341] on div "Mason Tabakin" at bounding box center [442, 347] width 278 height 23
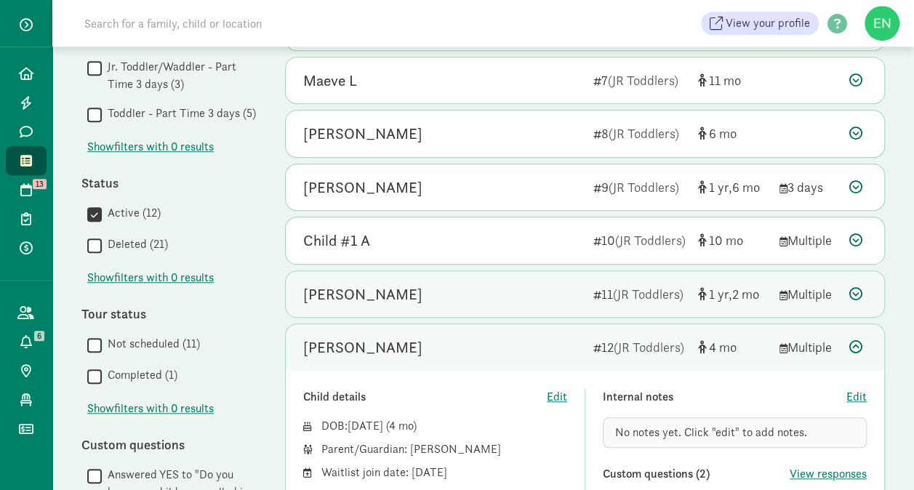
click at [528, 299] on div "Kira Boss" at bounding box center [442, 294] width 278 height 23
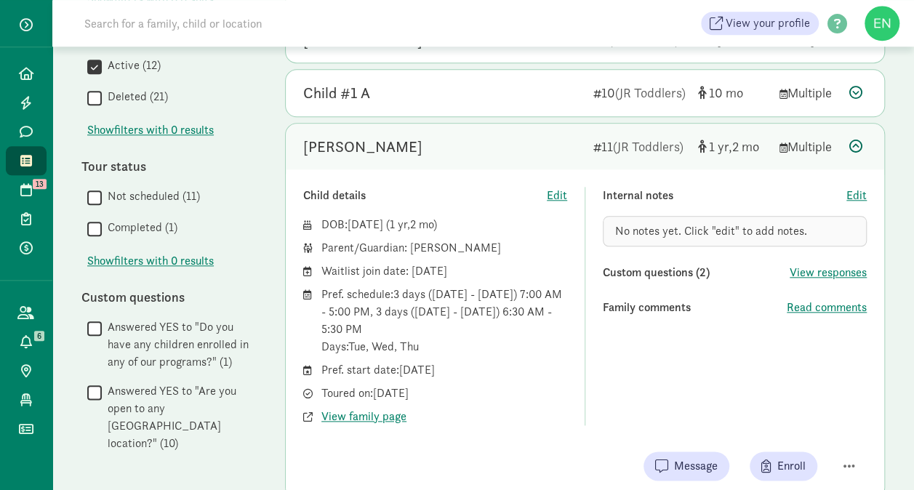
scroll to position [639, 0]
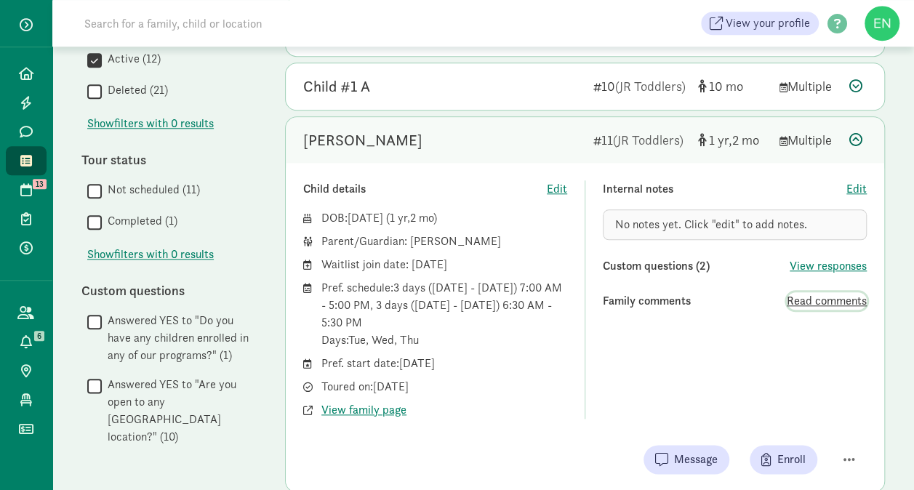
click at [826, 292] on span "Read comments" at bounding box center [827, 300] width 80 height 17
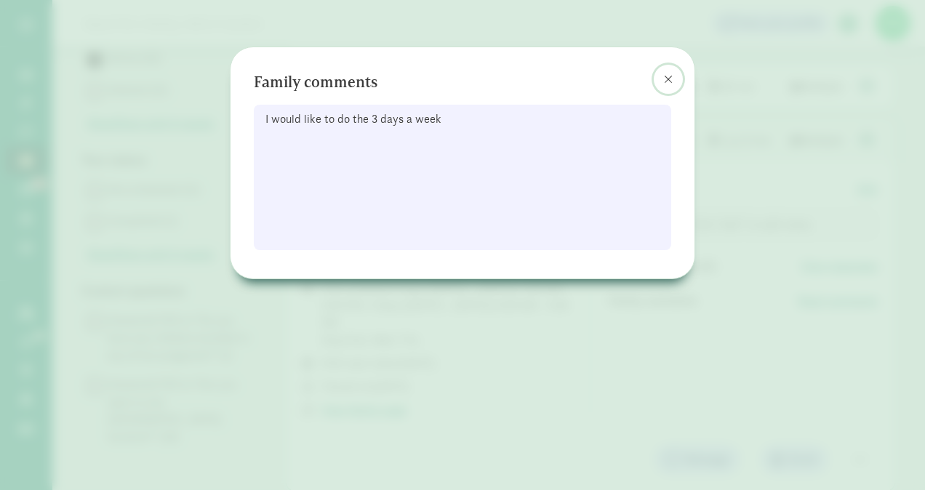
click at [662, 73] on button at bounding box center [668, 79] width 29 height 29
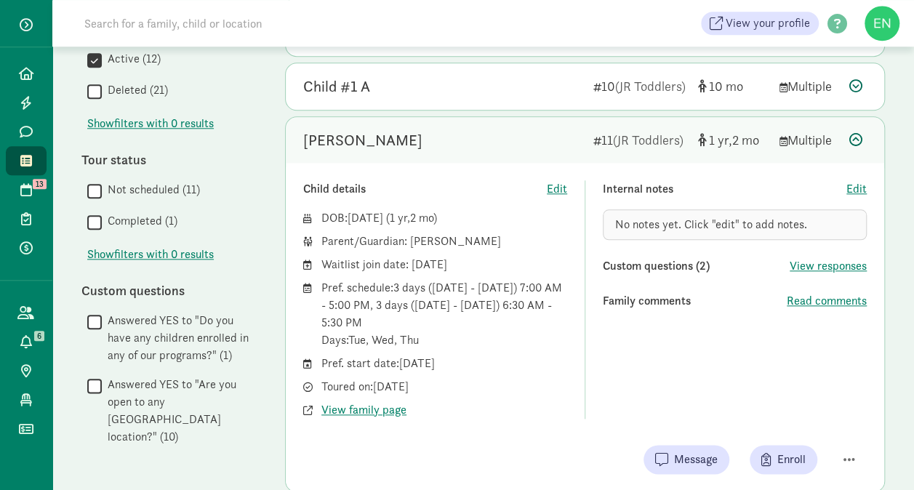
scroll to position [747, 0]
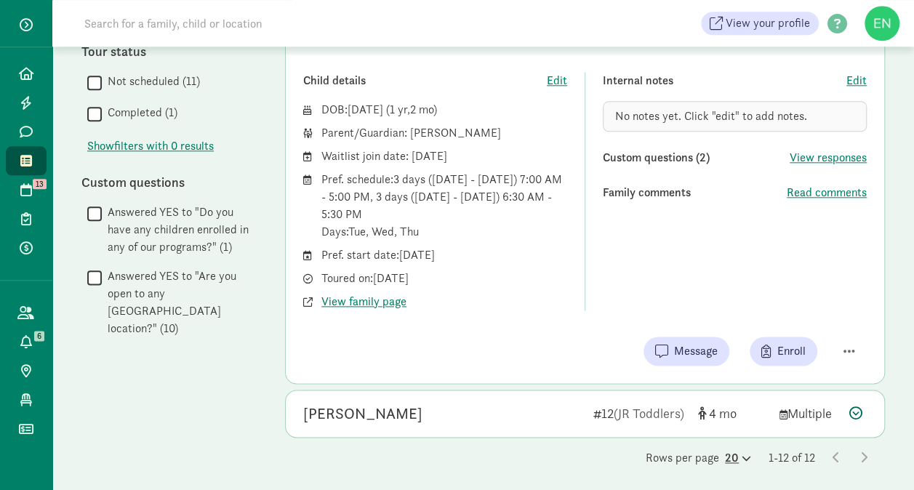
click at [740, 455] on icon at bounding box center [745, 458] width 12 height 9
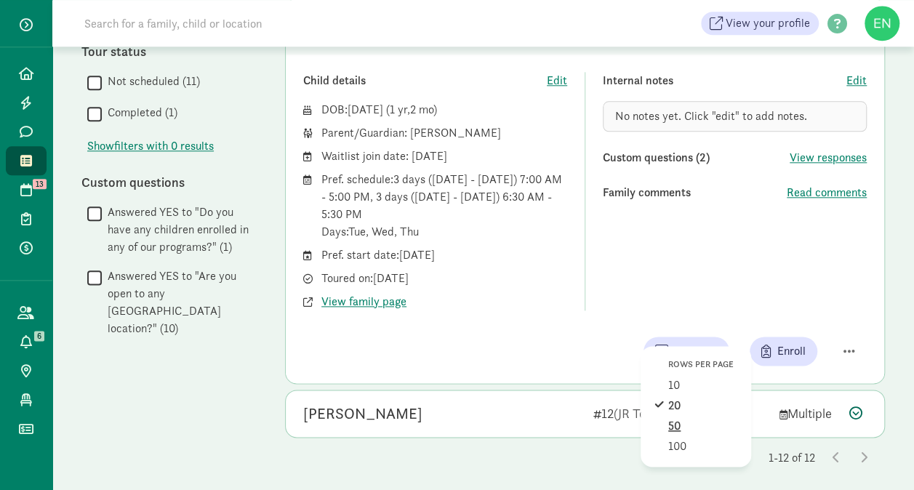
click at [671, 438] on div "50" at bounding box center [702, 446] width 69 height 17
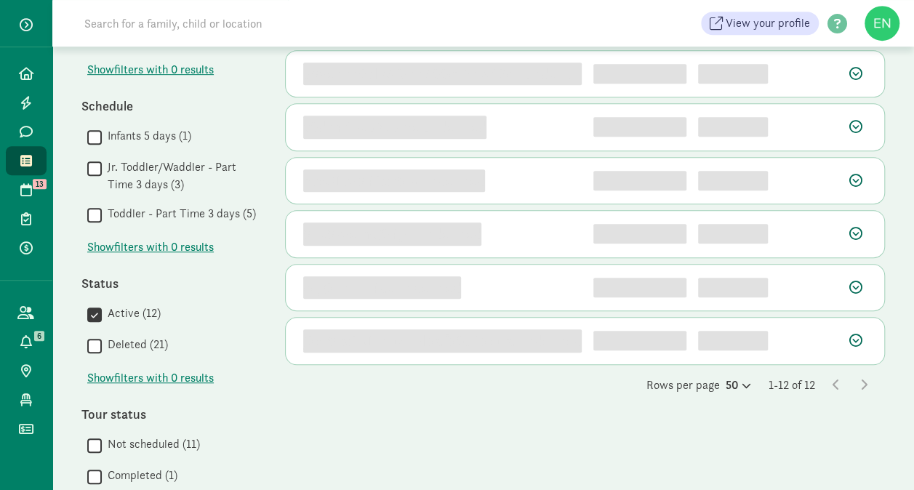
scroll to position [0, 0]
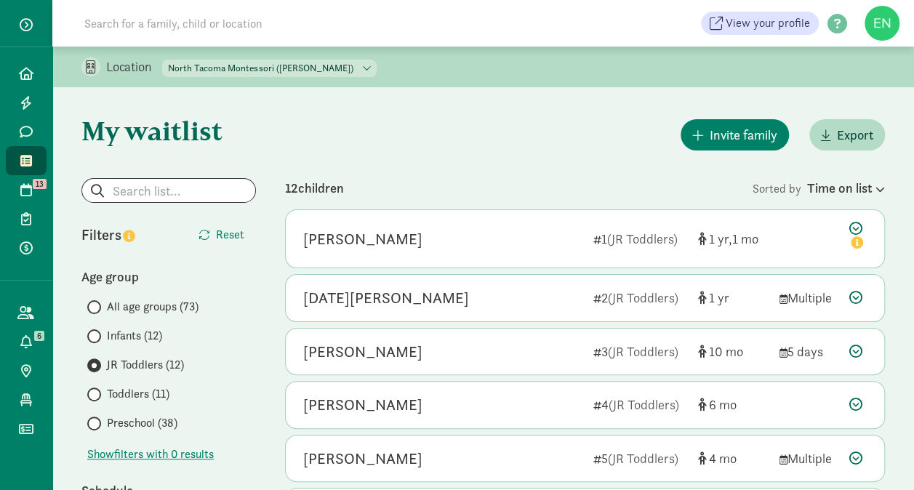
click at [131, 398] on span "Toddlers (11)" at bounding box center [138, 393] width 63 height 17
click at [97, 398] on input "Toddlers (11)" at bounding box center [91, 394] width 9 height 9
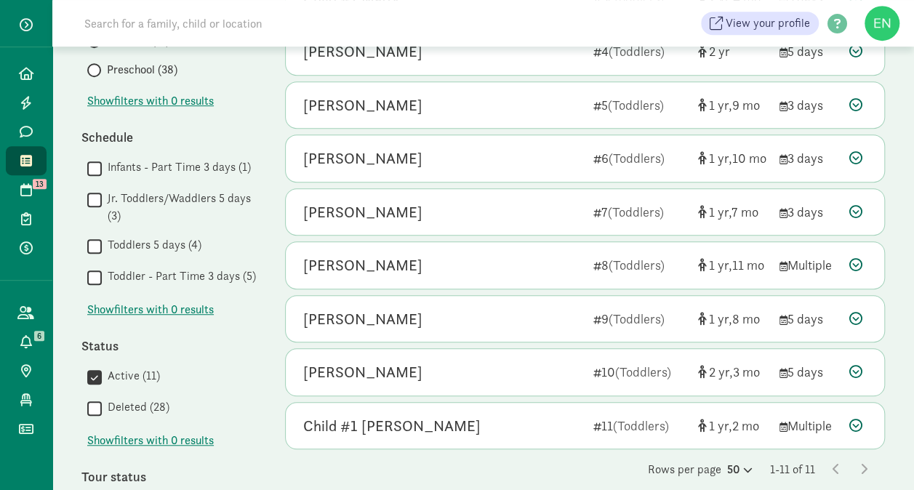
scroll to position [367, 0]
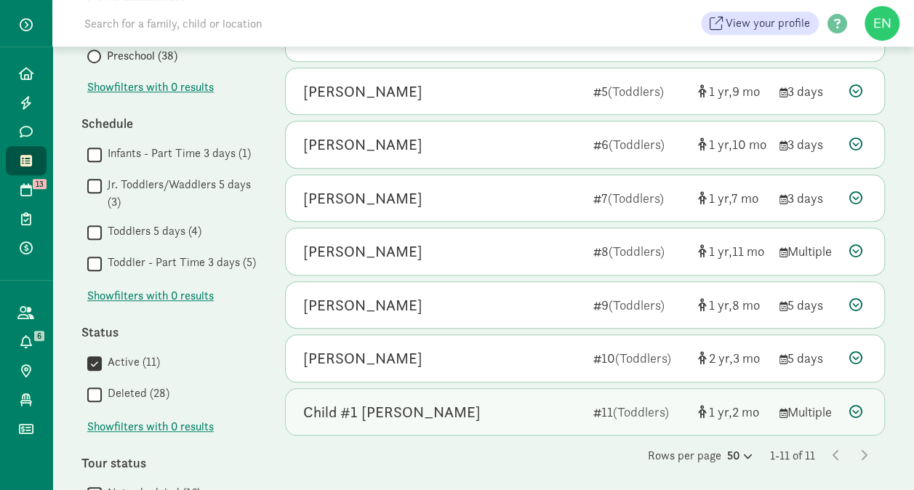
click at [543, 411] on div "Child #1 Goldberg" at bounding box center [442, 412] width 278 height 23
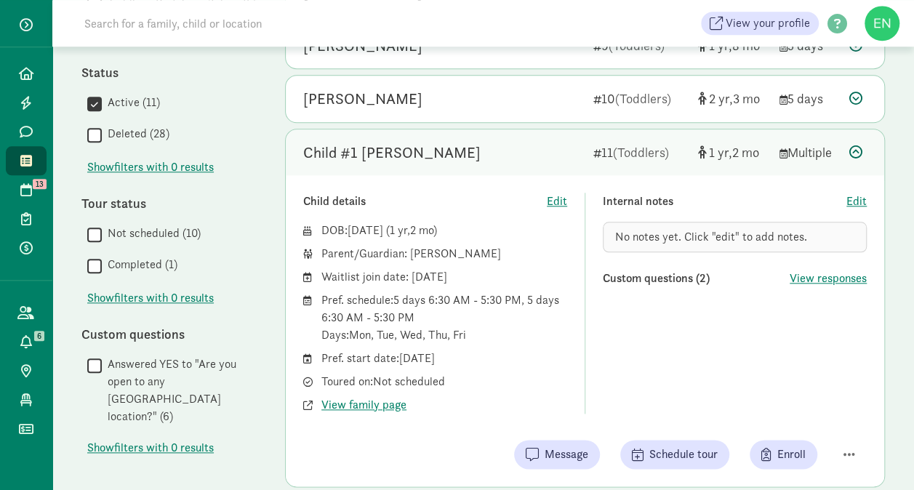
scroll to position [634, 0]
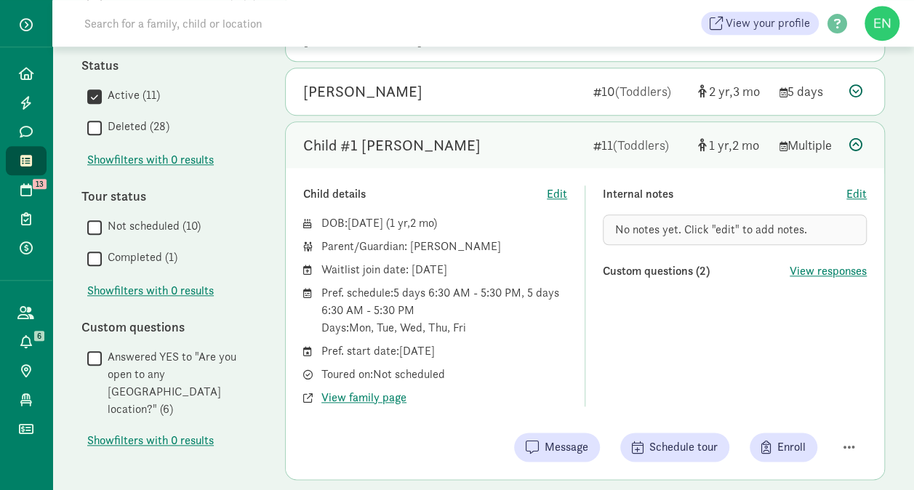
click at [443, 134] on div "Child #1 Goldberg" at bounding box center [442, 145] width 278 height 23
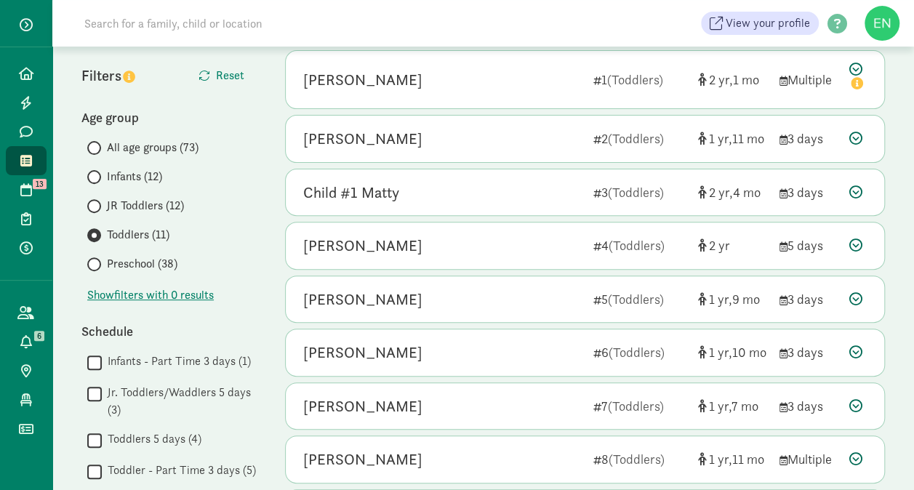
scroll to position [158, 0]
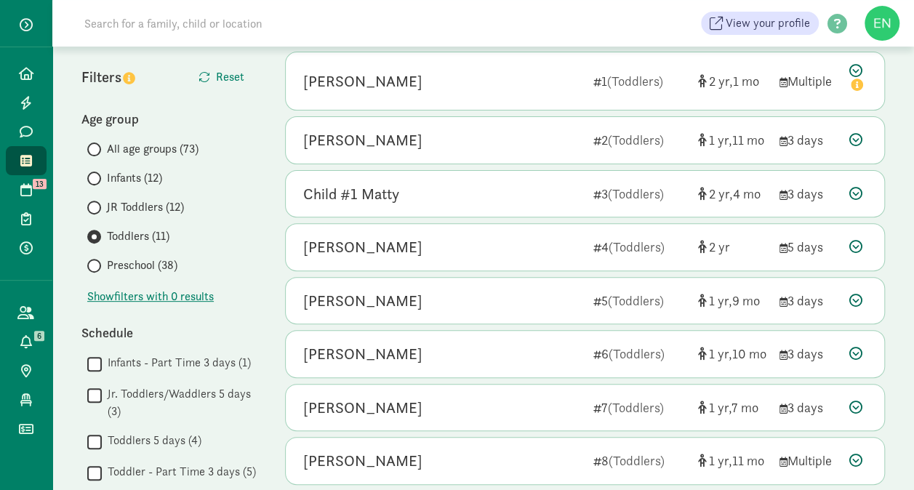
click at [105, 270] on label "Preschool (38)" at bounding box center [171, 265] width 169 height 17
click at [97, 270] on input "Preschool (38)" at bounding box center [91, 265] width 9 height 9
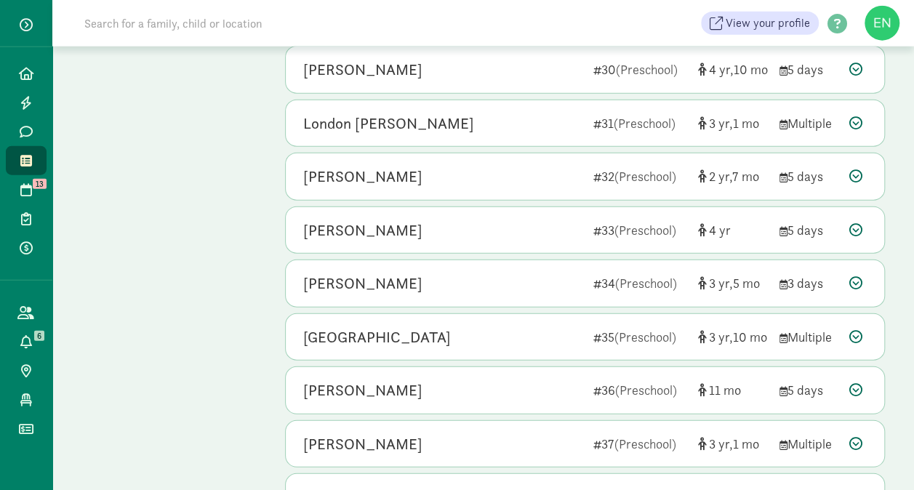
scroll to position [1795, 0]
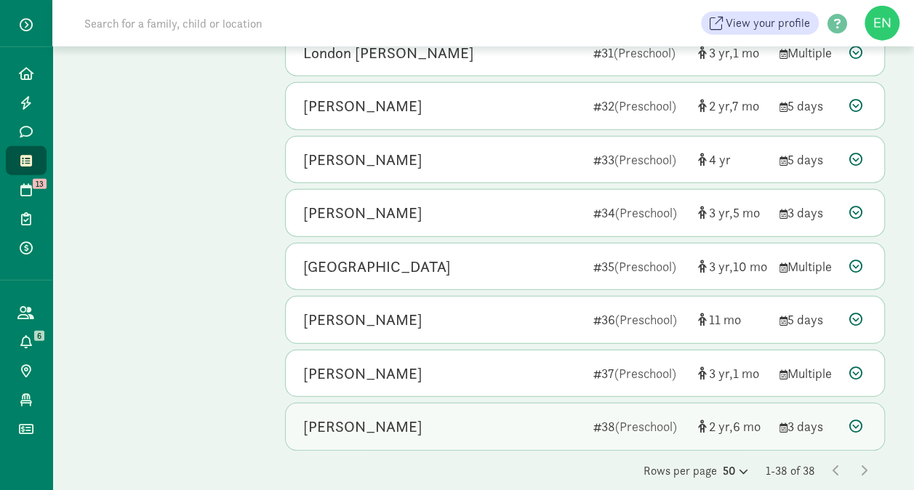
click at [505, 420] on div "Feicity Norris 38 (Preschool) 2 6 3 days" at bounding box center [585, 426] width 598 height 47
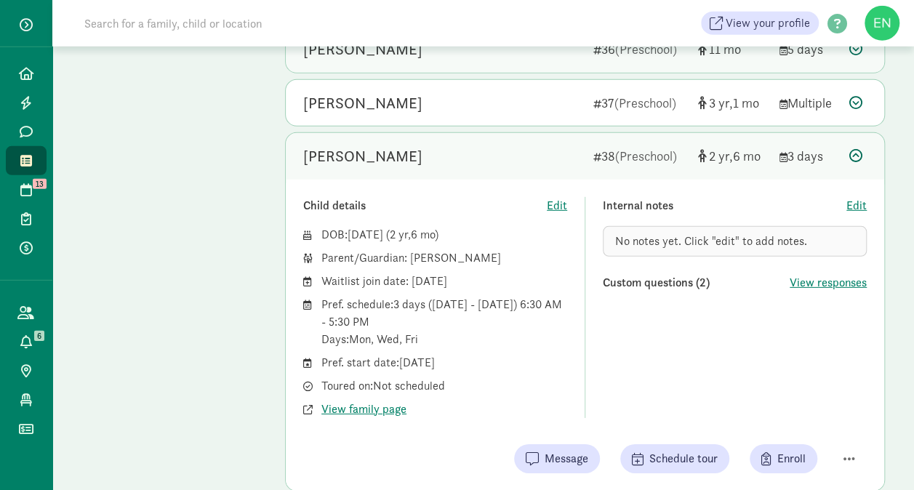
scroll to position [2085, 0]
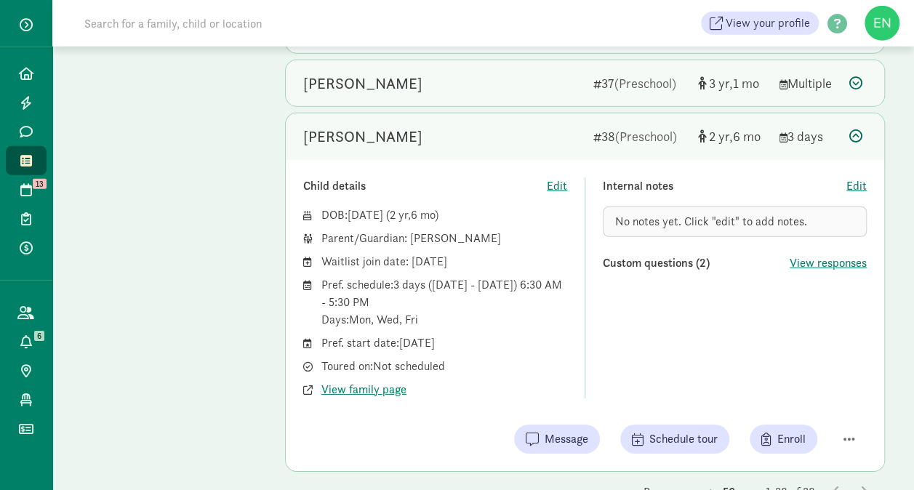
click at [505, 87] on div "Jack McCarroll 37 (Preschool) 3 1 Multiple" at bounding box center [585, 83] width 598 height 47
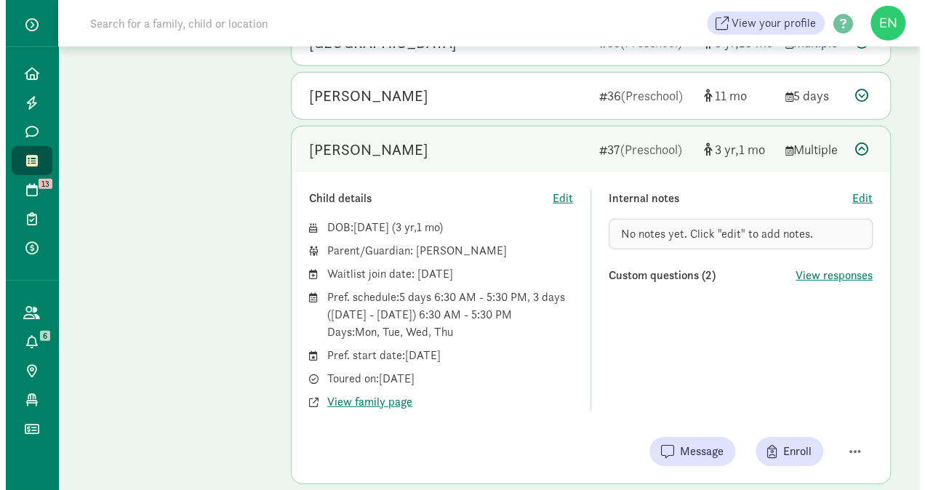
scroll to position [2092, 0]
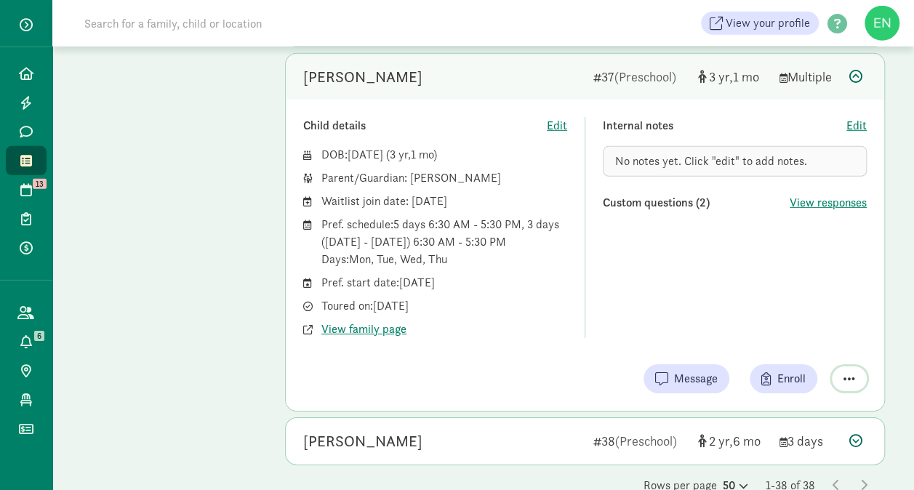
click at [840, 366] on button "button" at bounding box center [849, 378] width 35 height 25
click at [744, 333] on div "Remove from list" at bounding box center [798, 341] width 113 height 17
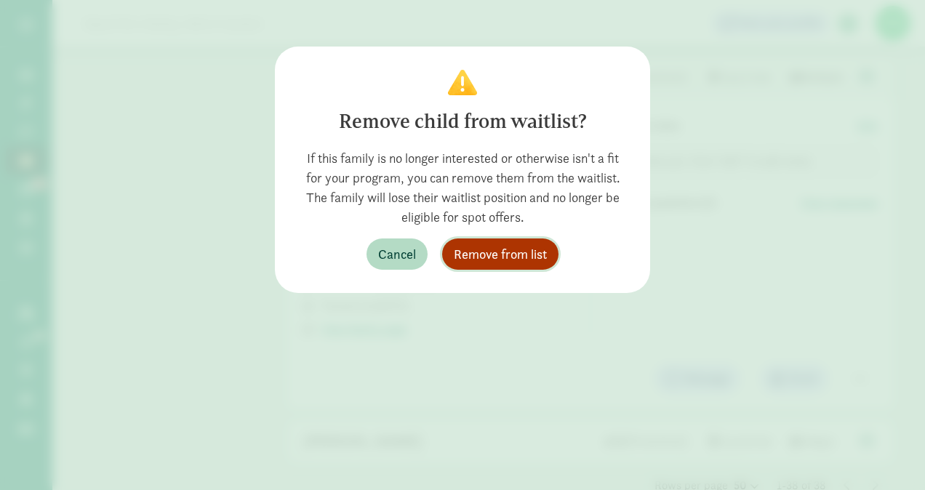
click at [524, 246] on span "Remove from list" at bounding box center [500, 254] width 93 height 20
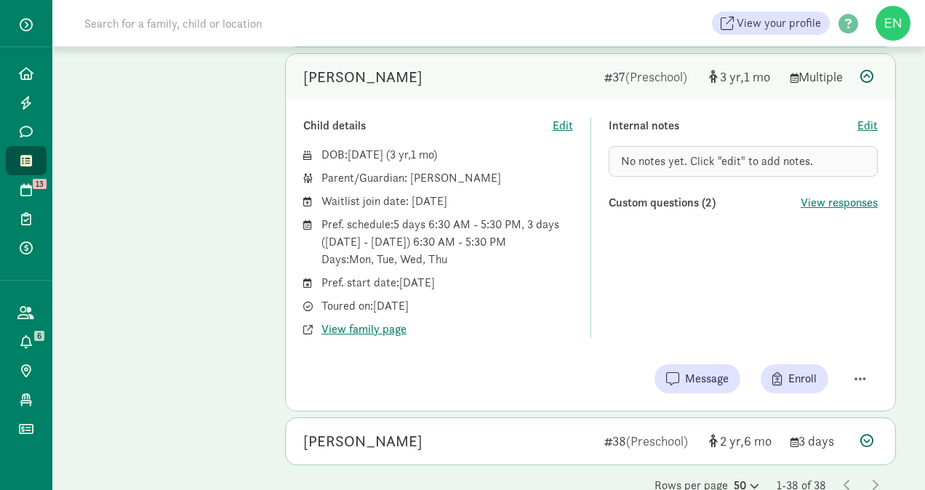
scroll to position [1742, 0]
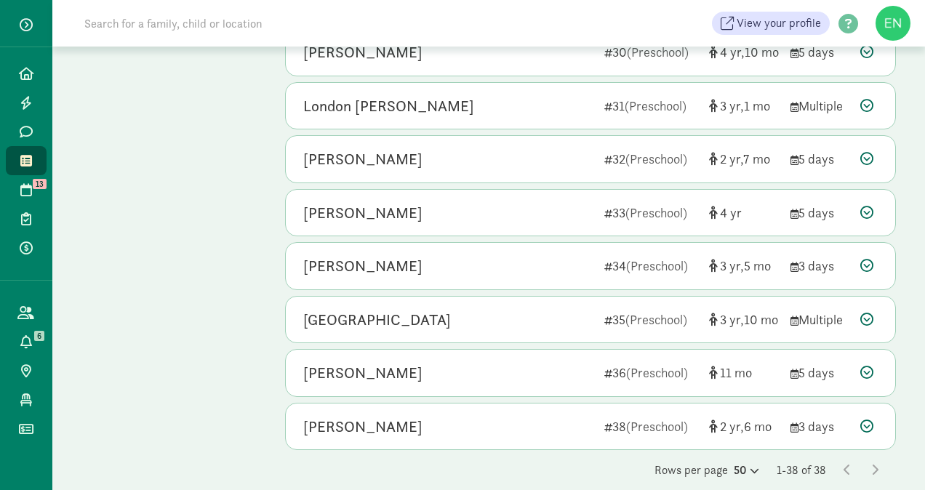
click at [18, 156] on span at bounding box center [25, 160] width 17 height 13
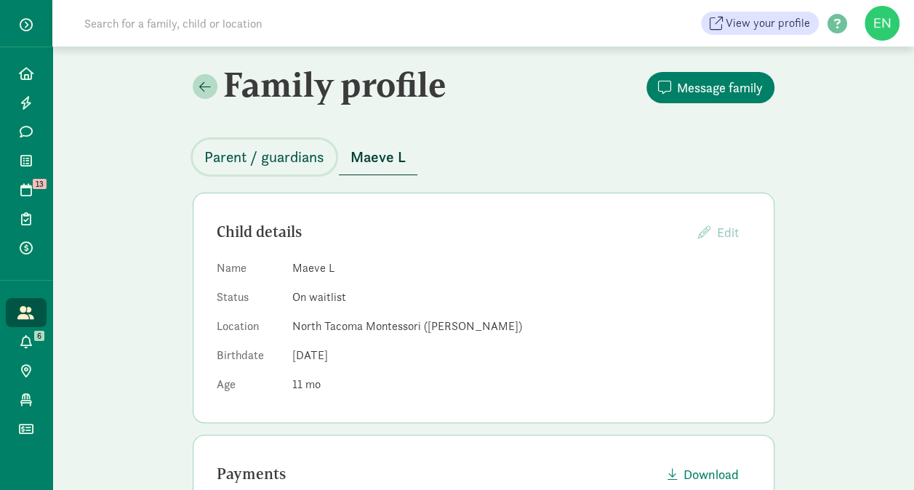
click at [279, 154] on span "Parent / guardians" at bounding box center [264, 156] width 120 height 23
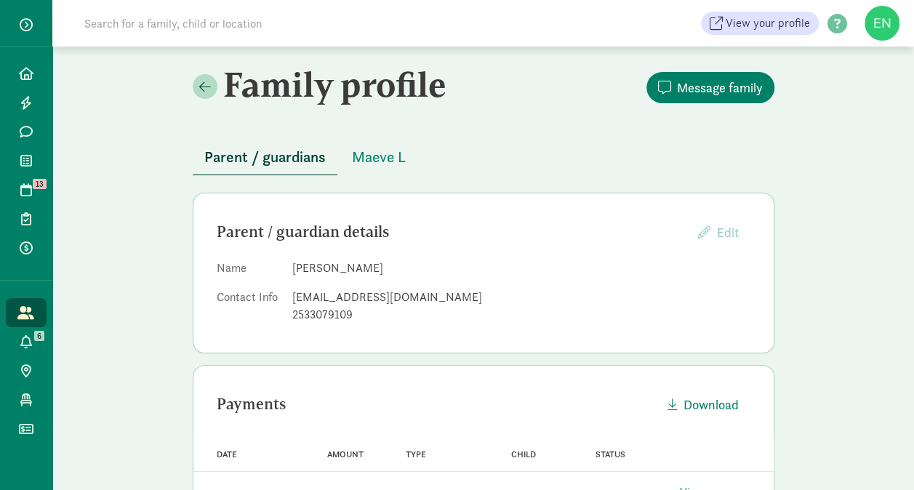
click at [368, 300] on div "shaunlavignedpt@gmail.com" at bounding box center [521, 297] width 458 height 17
copy dd "shaunlavignedpt@gmail.com"
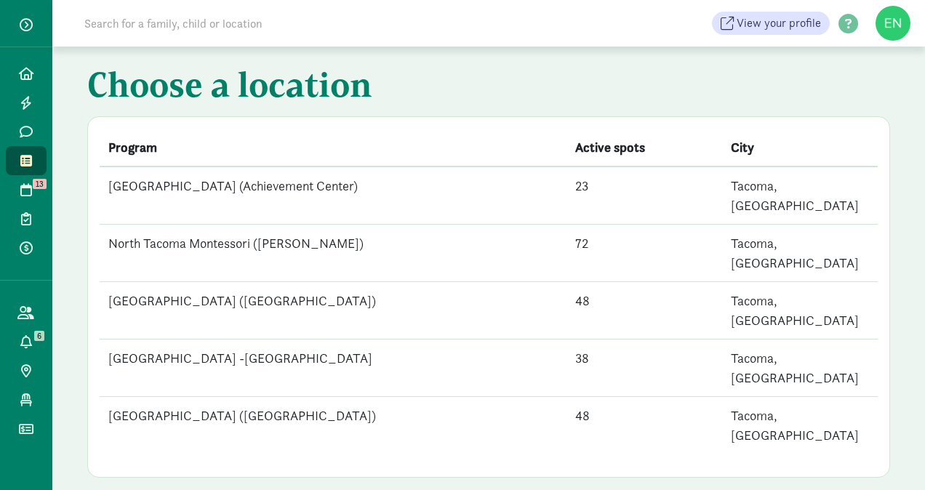
click at [348, 193] on td "[GEOGRAPHIC_DATA] (Achievement Center)" at bounding box center [333, 195] width 467 height 58
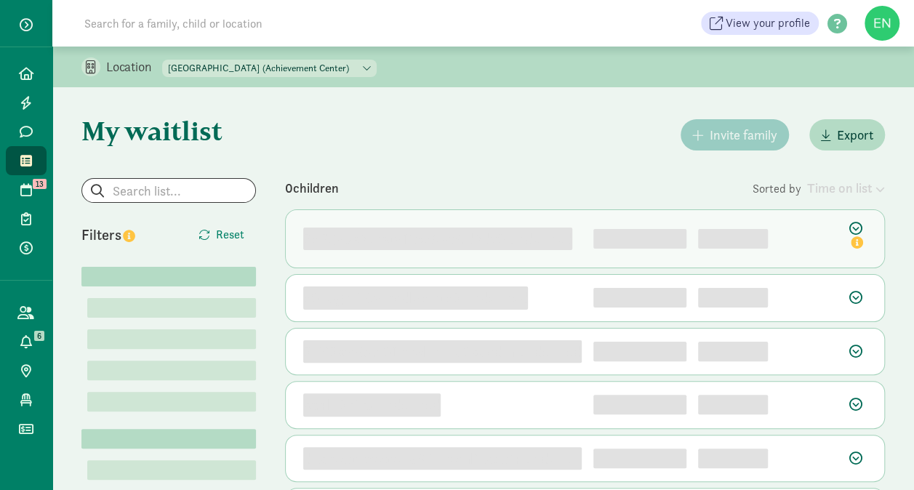
scroll to position [155, 0]
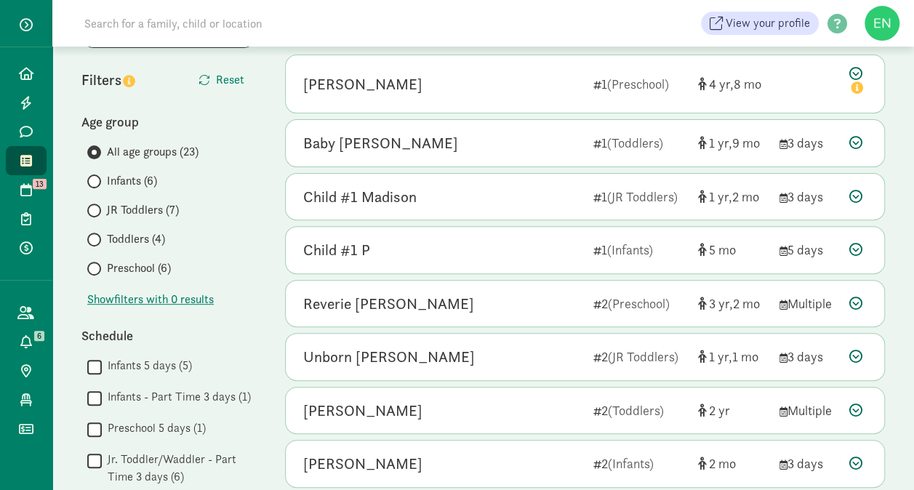
click at [150, 179] on span "Infants (6)" at bounding box center [132, 180] width 50 height 17
click at [97, 179] on input "Infants (6)" at bounding box center [91, 181] width 9 height 9
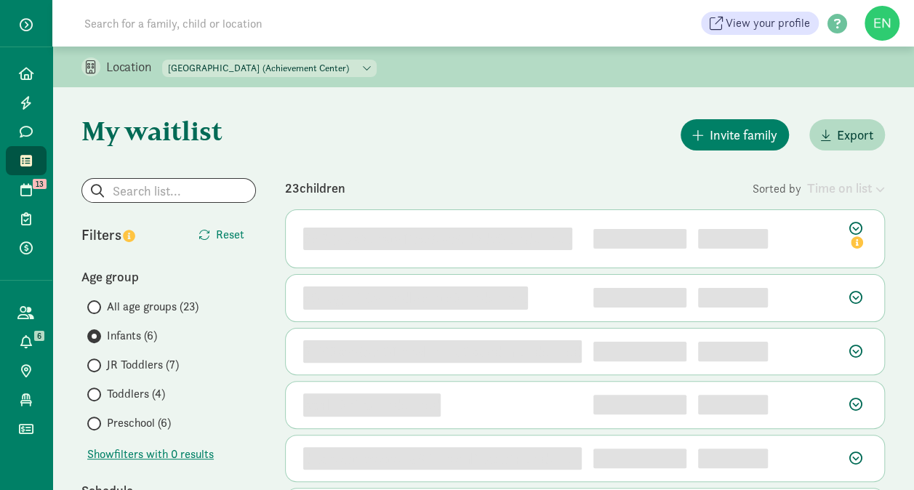
scroll to position [87, 0]
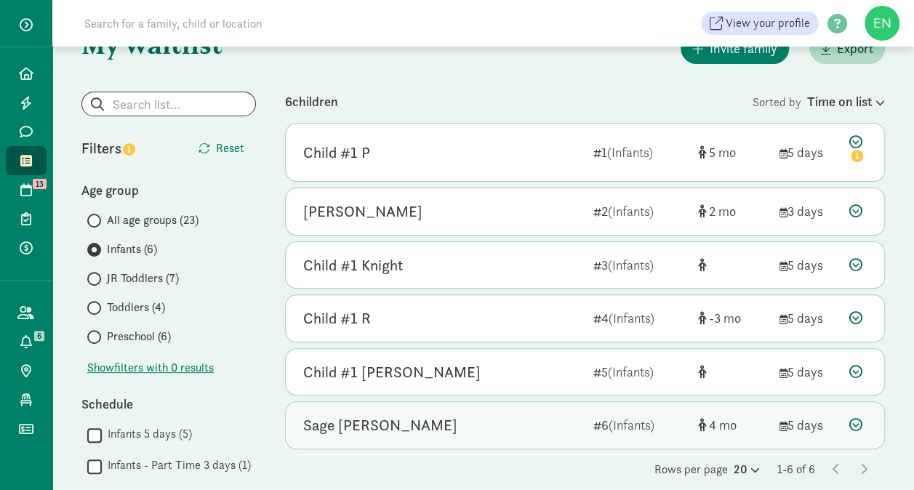
click at [429, 417] on div "Sage [PERSON_NAME]" at bounding box center [442, 425] width 278 height 23
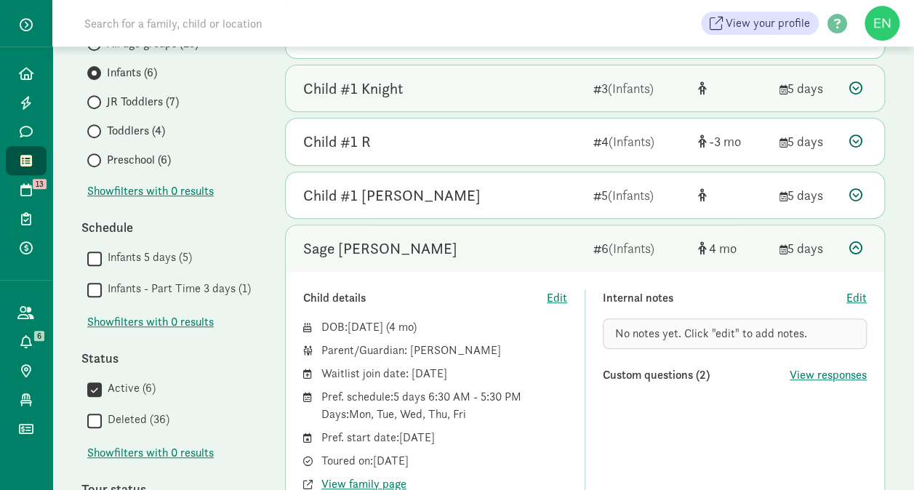
scroll to position [261, 0]
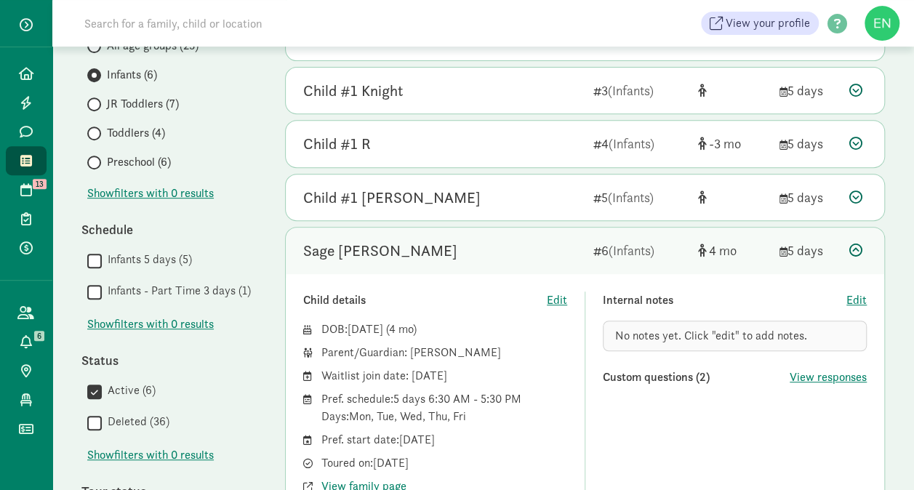
click at [469, 239] on div "Sage [PERSON_NAME]" at bounding box center [442, 250] width 278 height 23
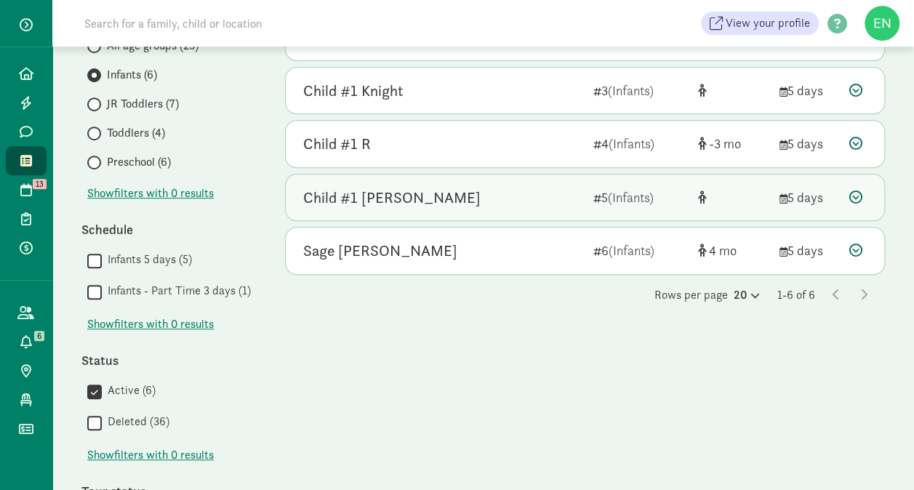
click at [475, 196] on div "Child #1 [PERSON_NAME]" at bounding box center [442, 197] width 278 height 23
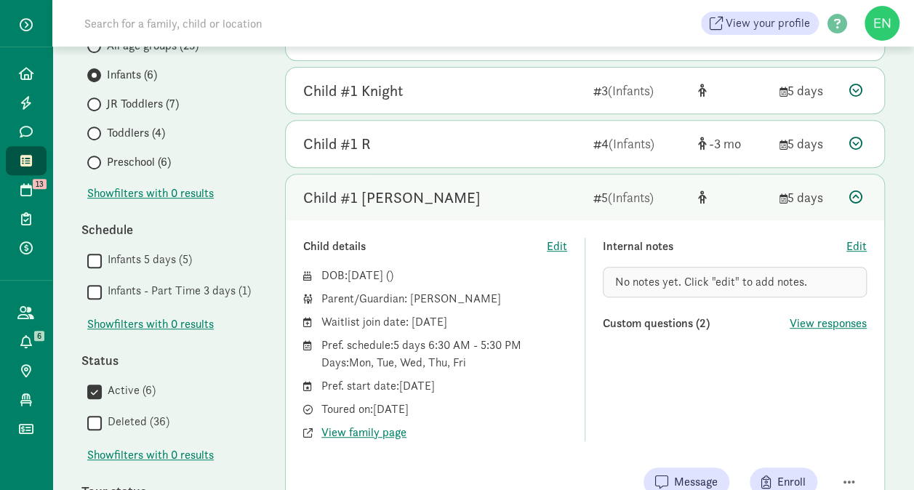
click at [489, 204] on div "Child #1 [PERSON_NAME]" at bounding box center [442, 197] width 278 height 23
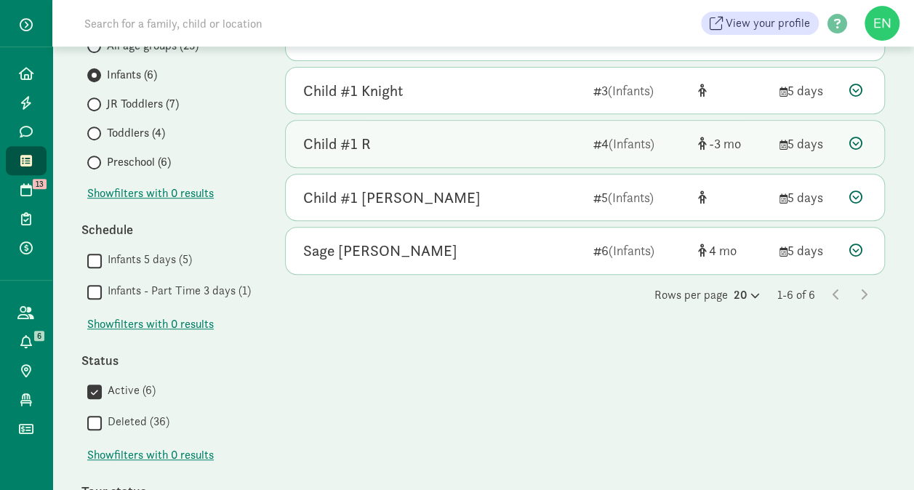
click at [490, 150] on div "Child #1 R" at bounding box center [442, 143] width 278 height 23
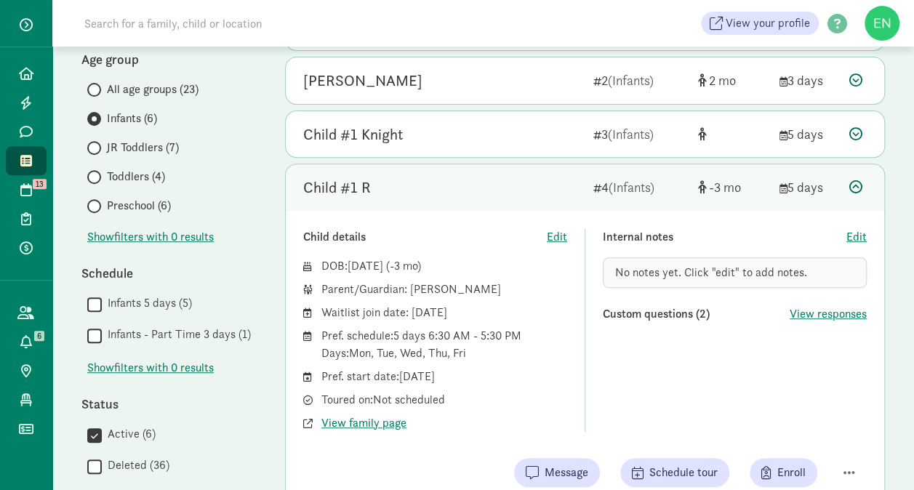
scroll to position [188, 0]
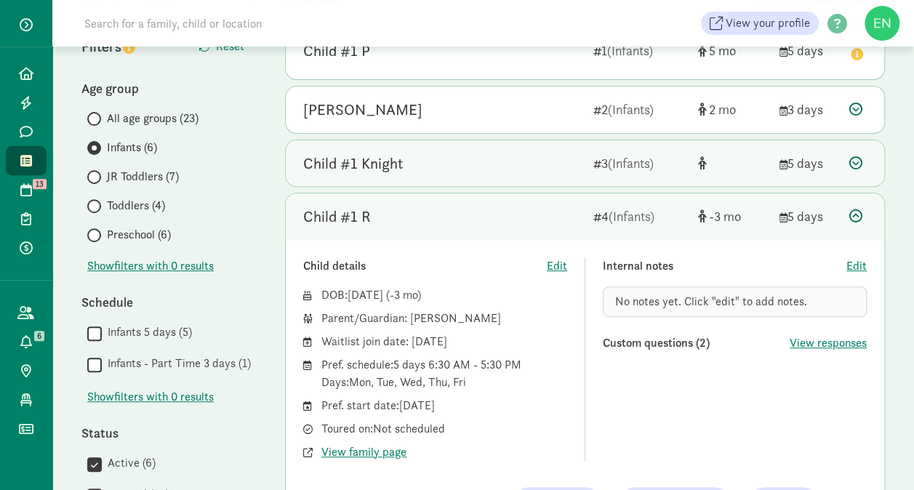
click at [480, 173] on div "Child #1 Knight 3 (Infants) 5 days" at bounding box center [585, 163] width 598 height 47
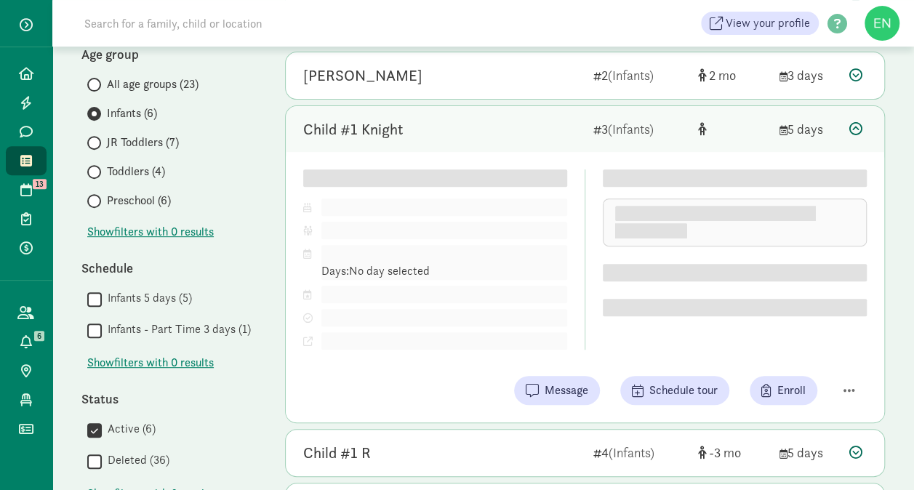
scroll to position [223, 0]
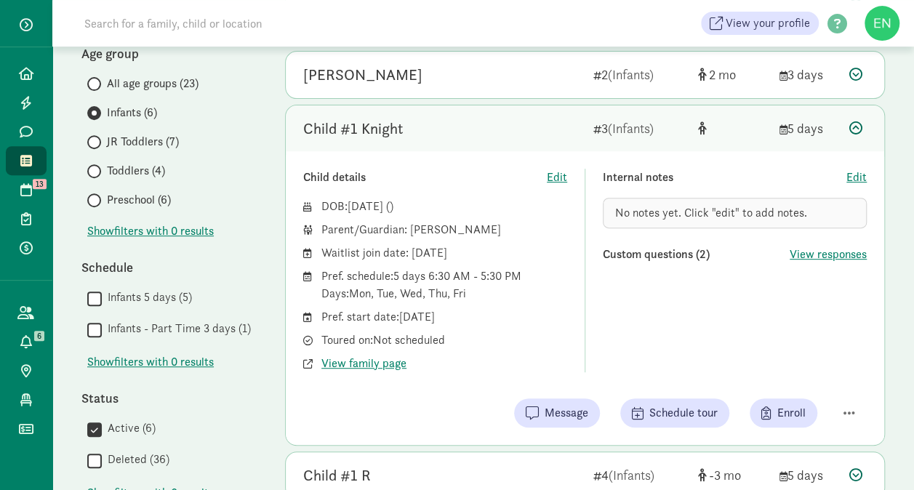
click at [166, 145] on span "JR Toddlers (7)" at bounding box center [143, 141] width 72 height 17
click at [97, 145] on input "JR Toddlers (7)" at bounding box center [91, 141] width 9 height 9
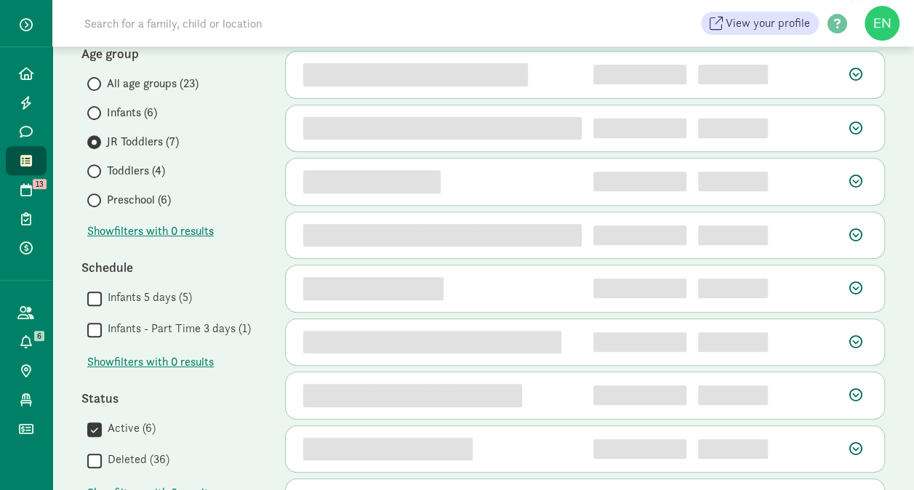
scroll to position [0, 0]
